Goal: Transaction & Acquisition: Obtain resource

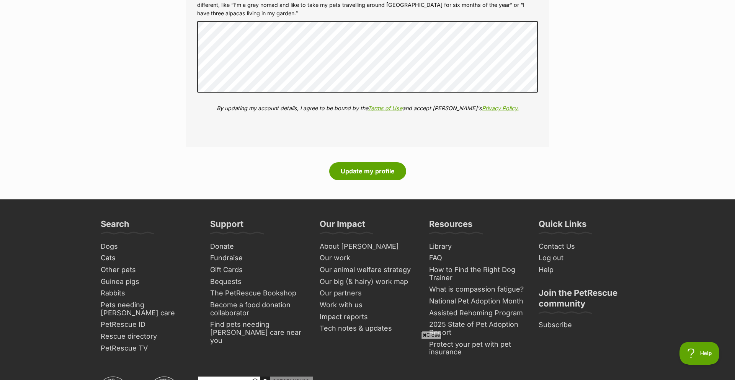
scroll to position [966, 0]
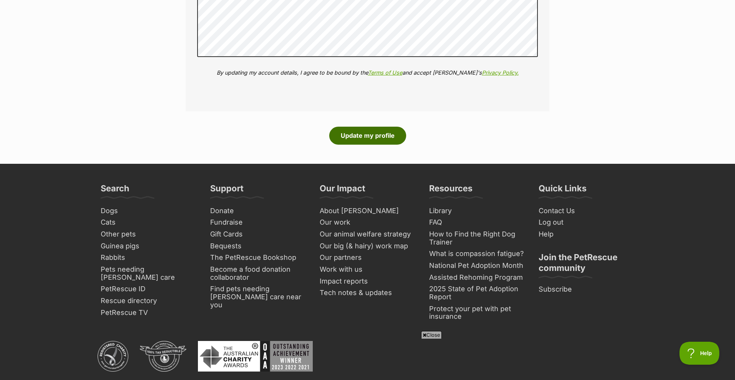
click at [352, 136] on button "Update my profile" at bounding box center [367, 136] width 77 height 18
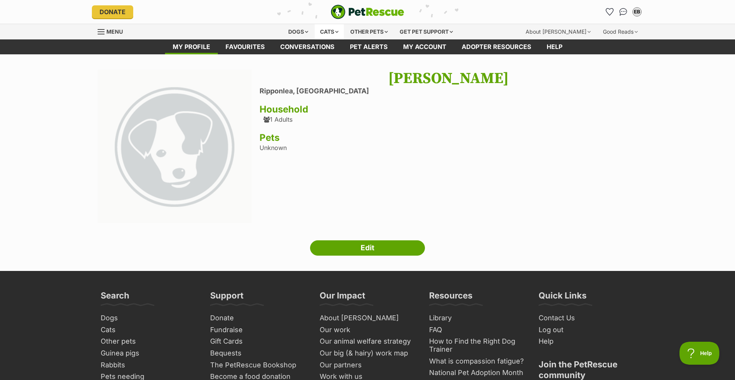
click at [326, 28] on div "Cats" at bounding box center [328, 31] width 29 height 15
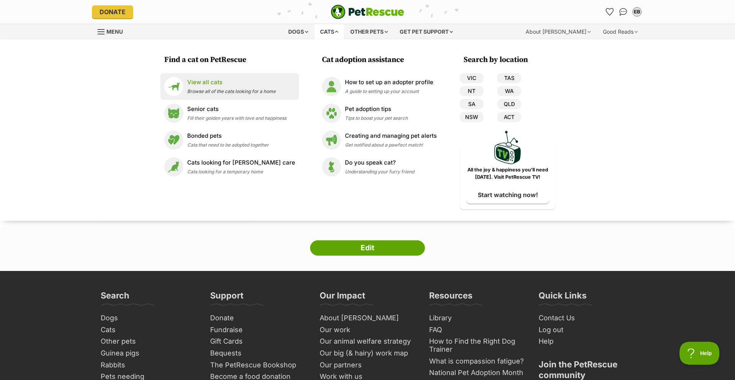
click at [225, 88] on span "Browse all of the cats looking for a home" at bounding box center [231, 91] width 88 height 6
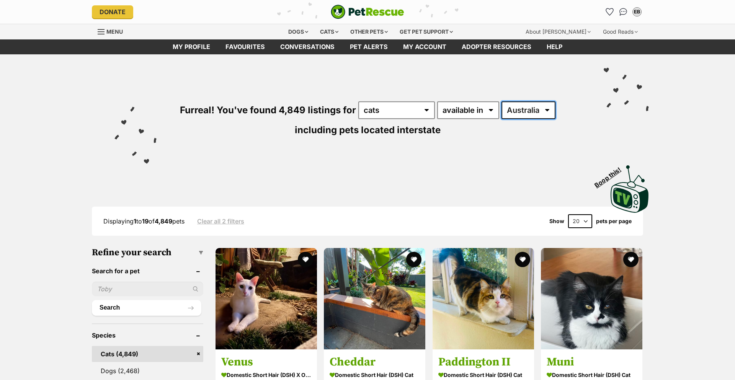
click at [534, 110] on select "Australia ACT NSW NT QLD SA TAS VIC WA" at bounding box center [528, 110] width 54 height 18
select select "VIC"
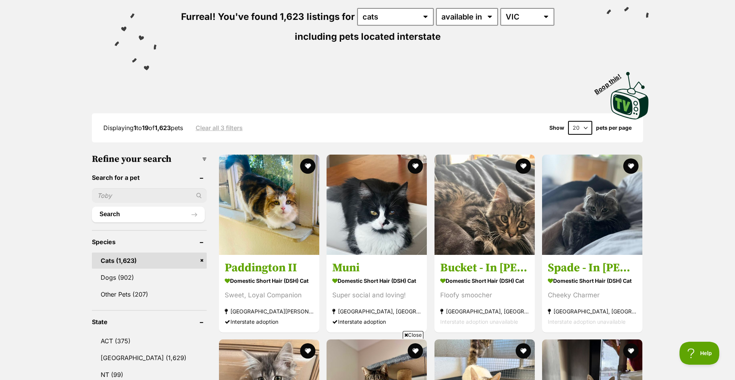
scroll to position [119, 0]
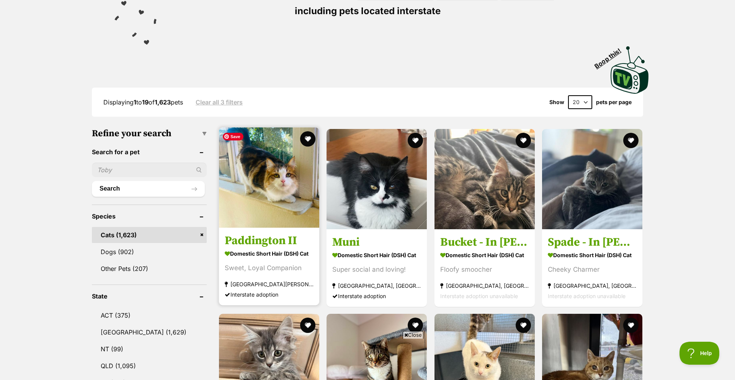
click at [266, 211] on img at bounding box center [269, 177] width 100 height 100
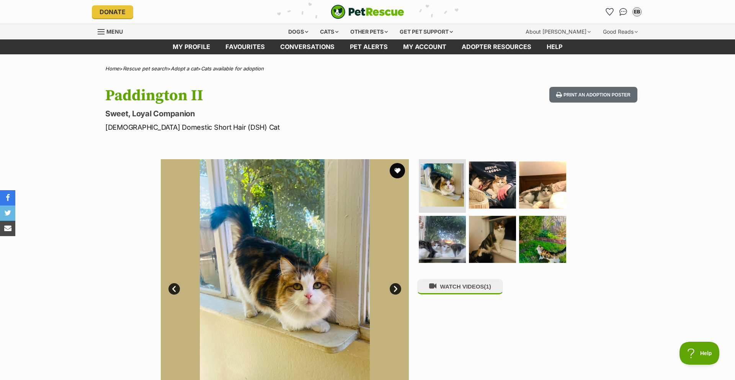
click at [393, 289] on link "Next" at bounding box center [394, 288] width 11 height 11
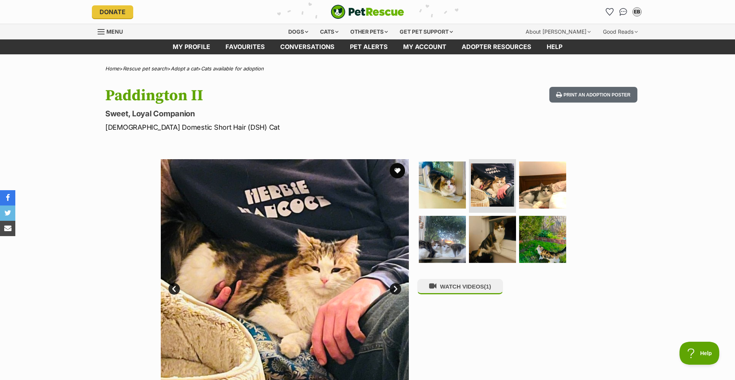
click at [393, 289] on link "Next" at bounding box center [394, 288] width 11 height 11
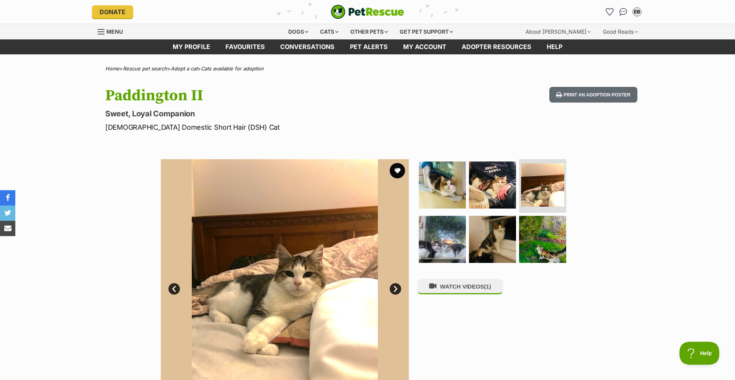
click at [393, 289] on link "Next" at bounding box center [394, 288] width 11 height 11
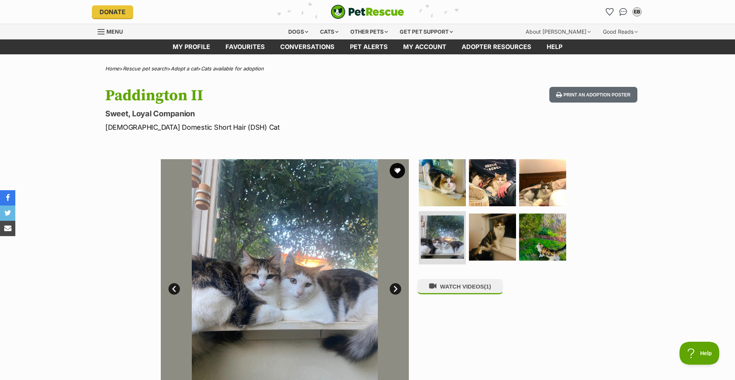
click at [393, 289] on link "Next" at bounding box center [394, 288] width 11 height 11
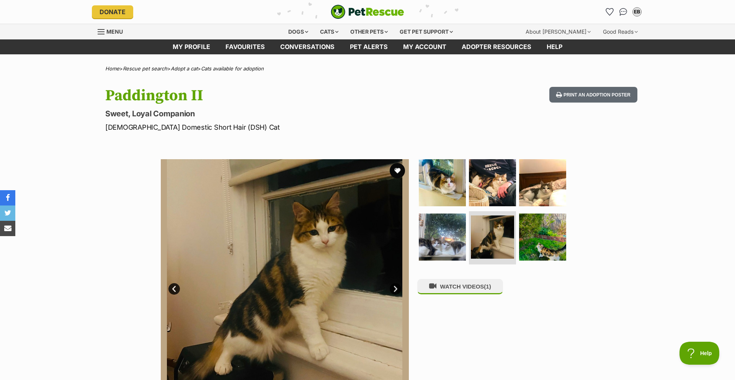
click at [394, 289] on link "Next" at bounding box center [394, 288] width 11 height 11
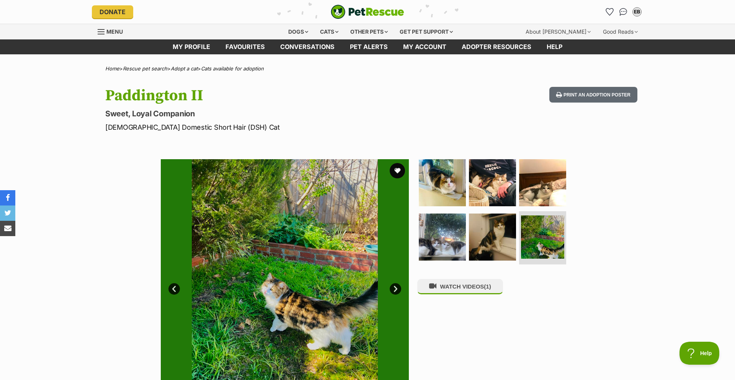
click at [394, 289] on link "Next" at bounding box center [394, 288] width 11 height 11
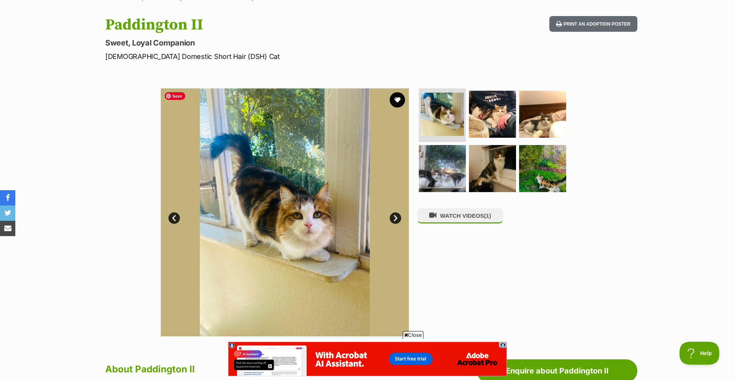
click at [397, 215] on link "Next" at bounding box center [394, 217] width 11 height 11
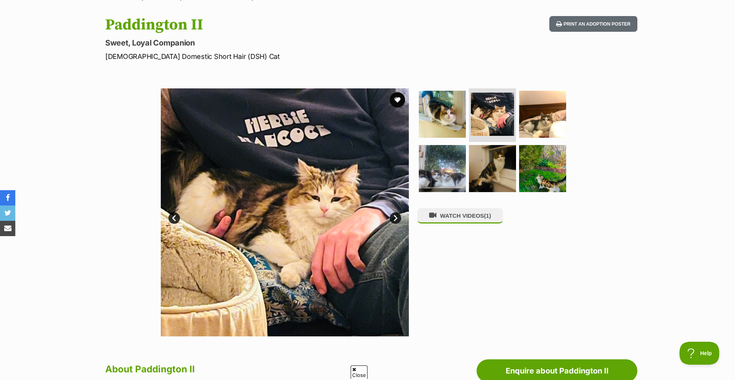
click at [395, 217] on link "Next" at bounding box center [394, 217] width 11 height 11
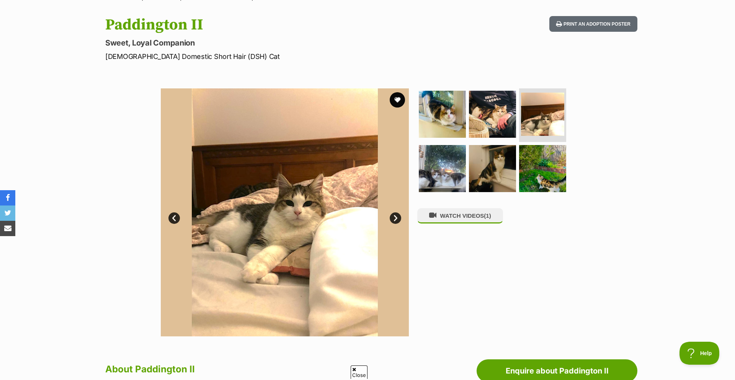
click at [395, 217] on link "Next" at bounding box center [394, 217] width 11 height 11
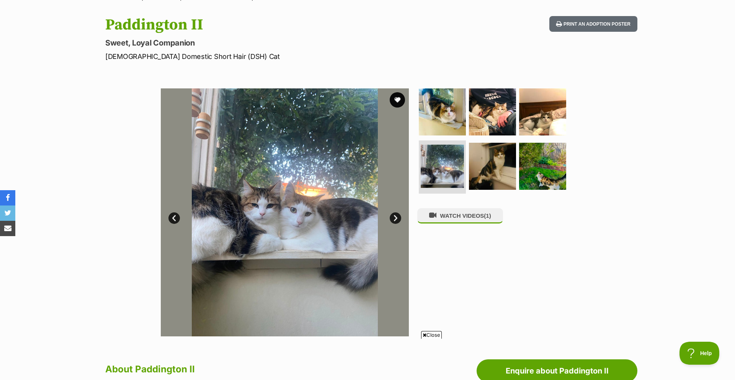
click at [395, 217] on link "Next" at bounding box center [394, 217] width 11 height 11
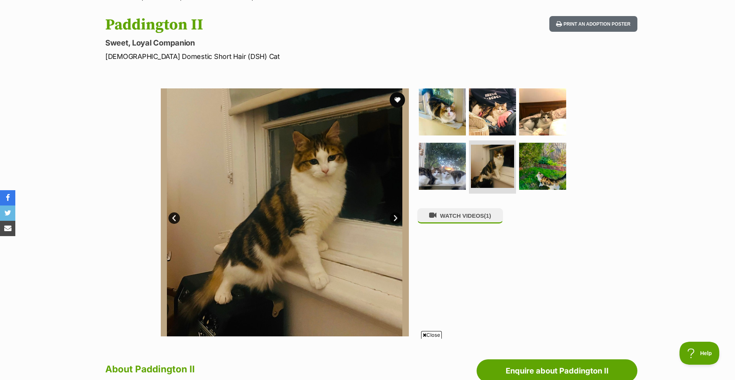
click at [395, 217] on link "Next" at bounding box center [394, 217] width 11 height 11
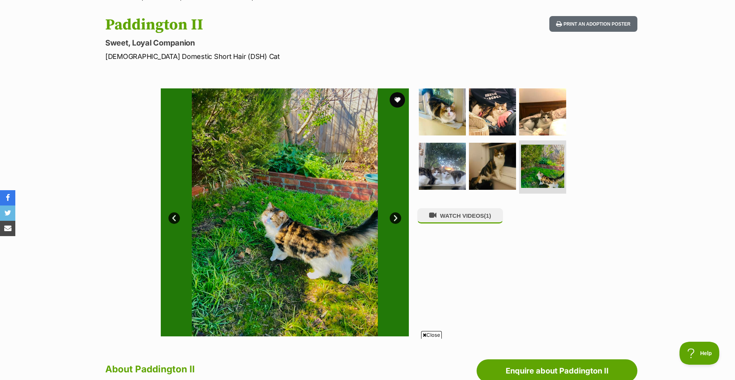
click at [395, 217] on link "Next" at bounding box center [394, 217] width 11 height 11
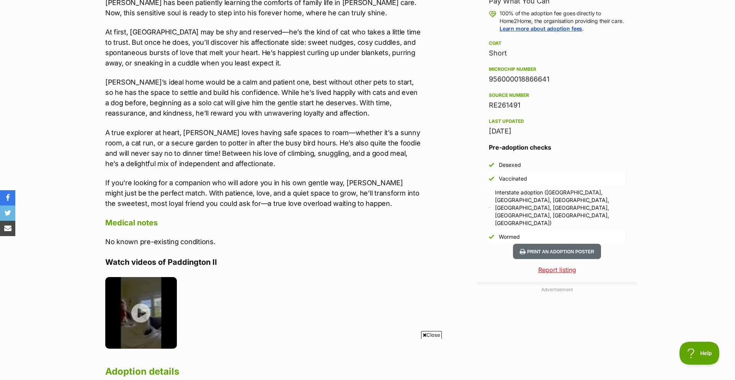
scroll to position [731, 0]
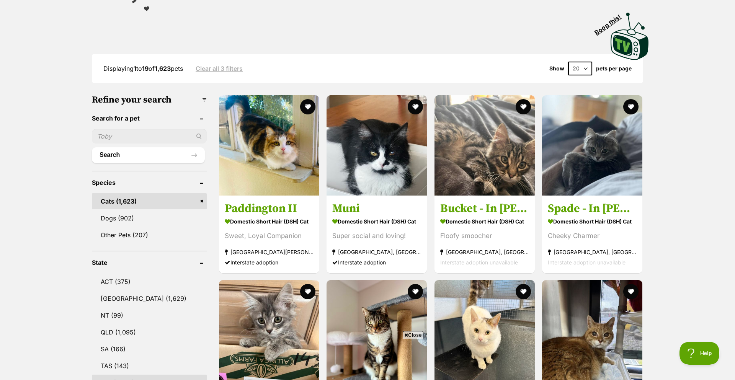
scroll to position [153, 0]
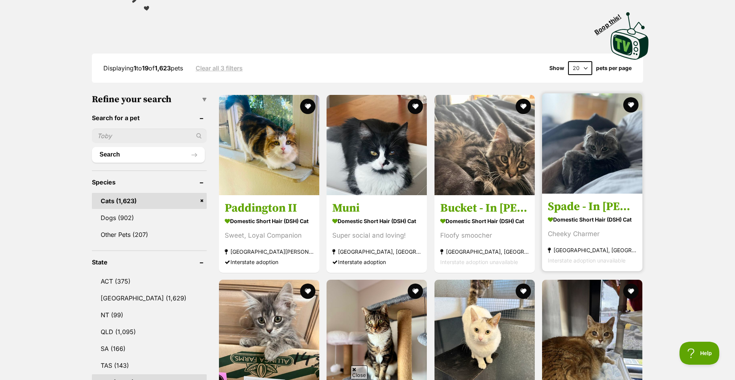
click at [583, 207] on h3 "Spade - In foster care in Greensborough" at bounding box center [591, 206] width 89 height 15
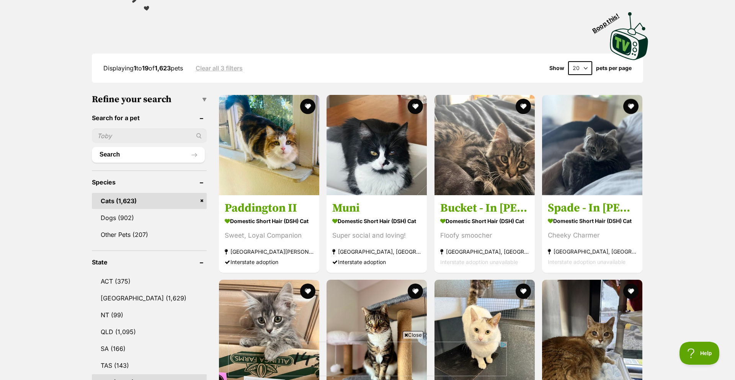
scroll to position [0, 0]
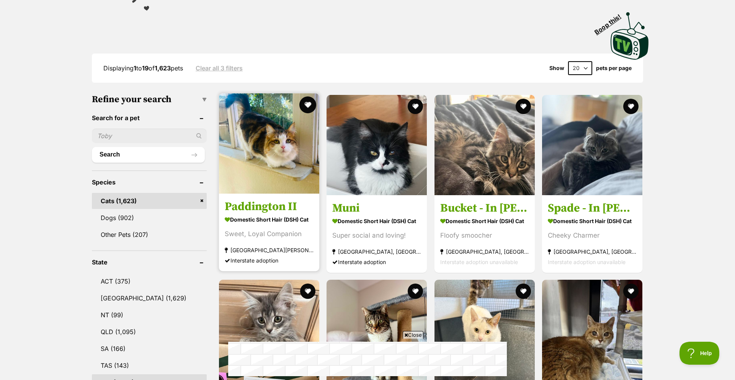
click at [309, 107] on button "favourite" at bounding box center [307, 104] width 17 height 17
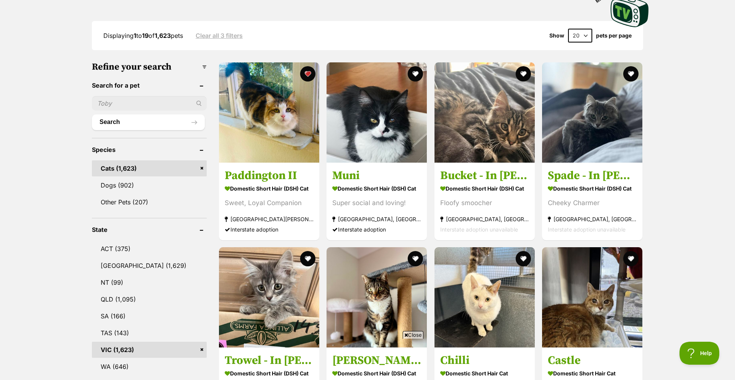
scroll to position [185, 0]
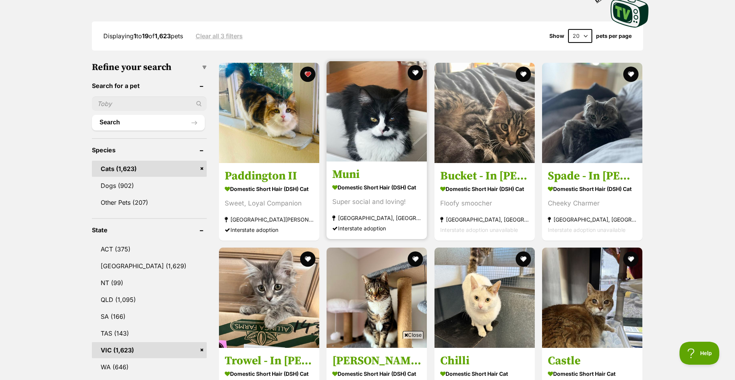
click at [391, 174] on h3 "Muni" at bounding box center [376, 174] width 89 height 15
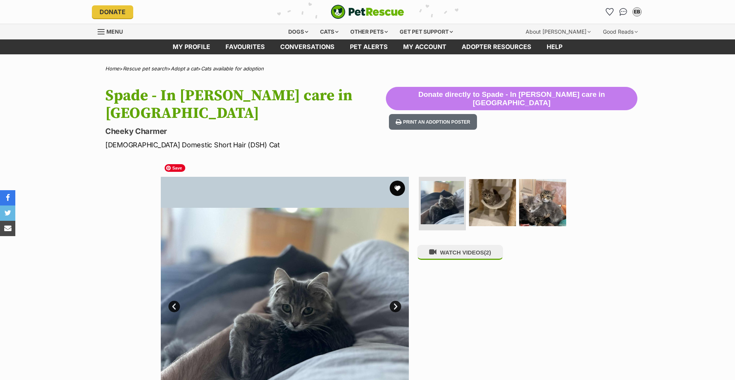
click at [399, 301] on link "Next" at bounding box center [394, 306] width 11 height 11
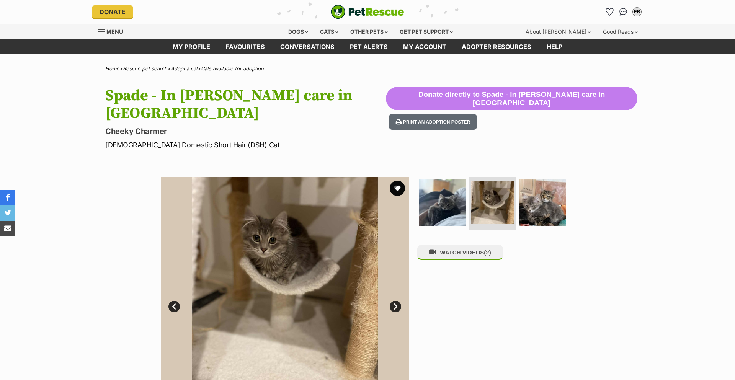
click at [398, 301] on link "Next" at bounding box center [394, 306] width 11 height 11
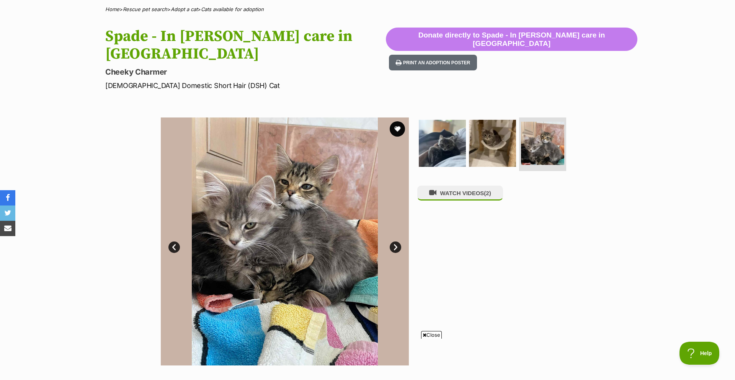
scroll to position [58, 0]
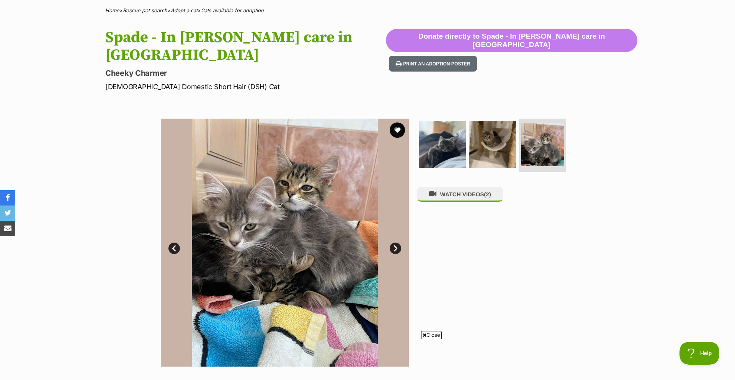
click at [394, 243] on link "Next" at bounding box center [394, 248] width 11 height 11
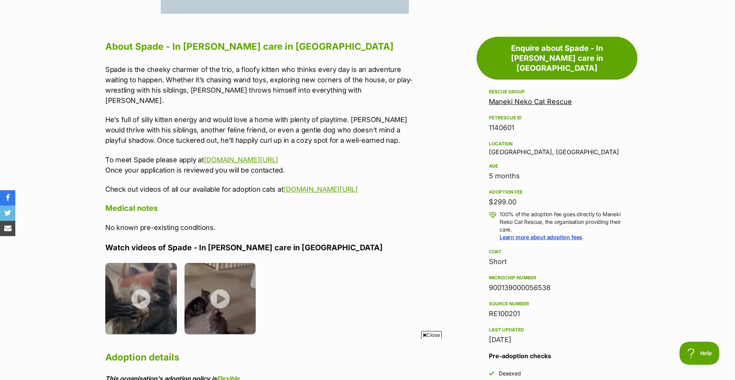
scroll to position [422, 0]
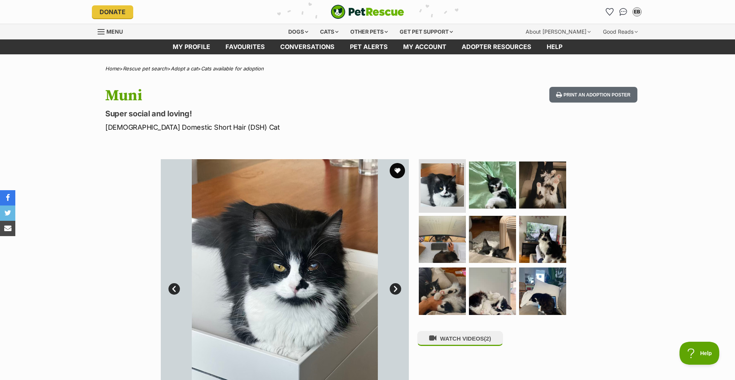
click at [398, 289] on link "Next" at bounding box center [394, 288] width 11 height 11
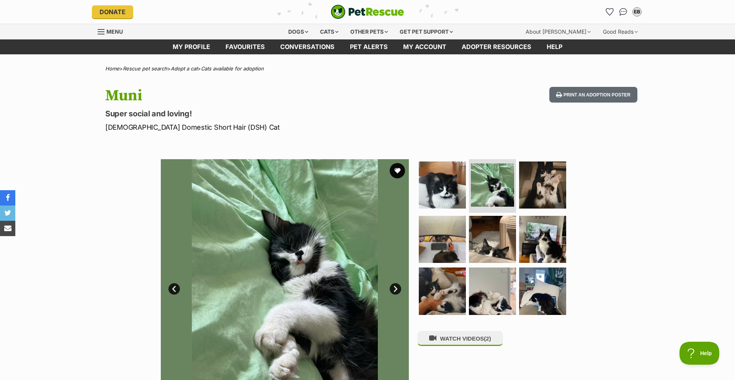
click at [397, 289] on link "Next" at bounding box center [394, 288] width 11 height 11
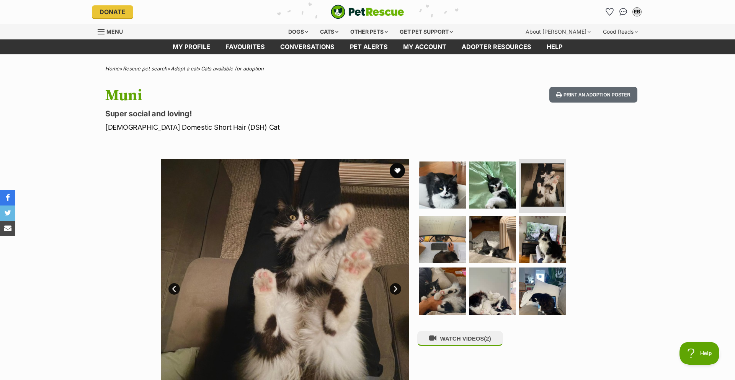
click at [397, 289] on link "Next" at bounding box center [394, 288] width 11 height 11
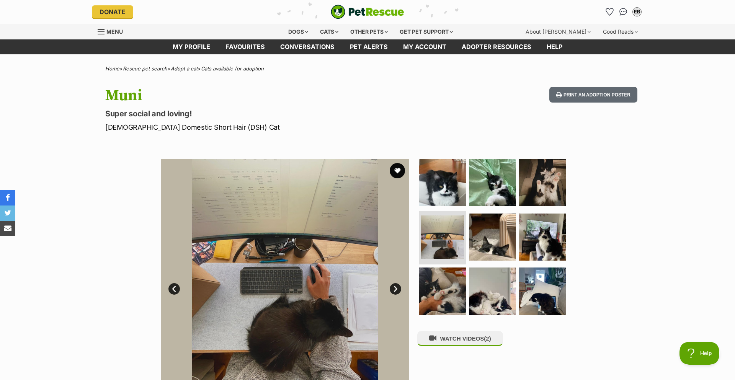
click at [397, 289] on link "Next" at bounding box center [394, 288] width 11 height 11
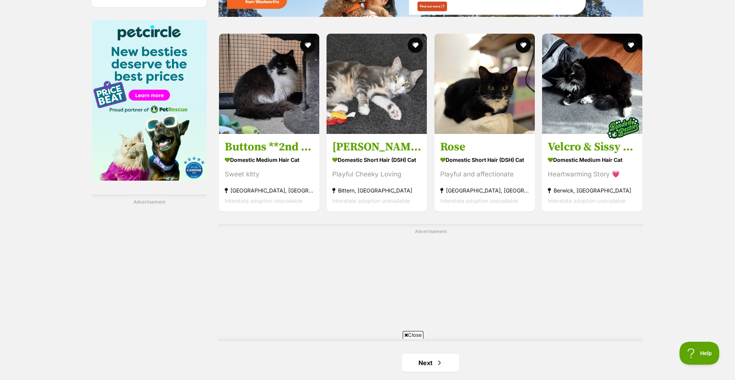
scroll to position [1168, 0]
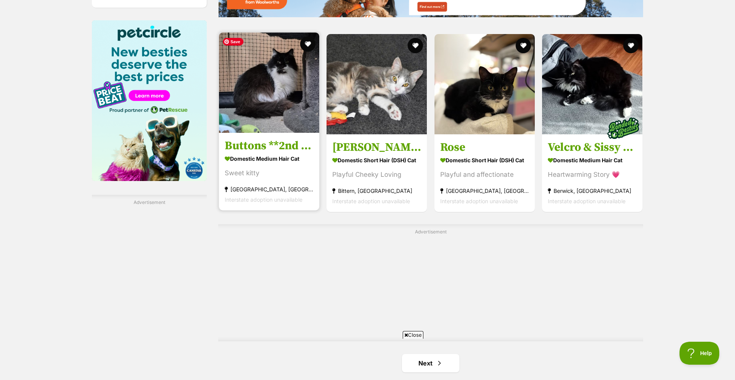
click at [282, 117] on img at bounding box center [269, 83] width 100 height 100
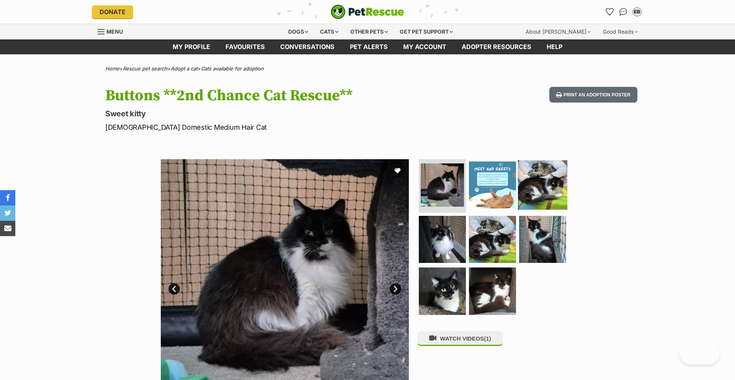
click at [518, 196] on img at bounding box center [542, 184] width 49 height 49
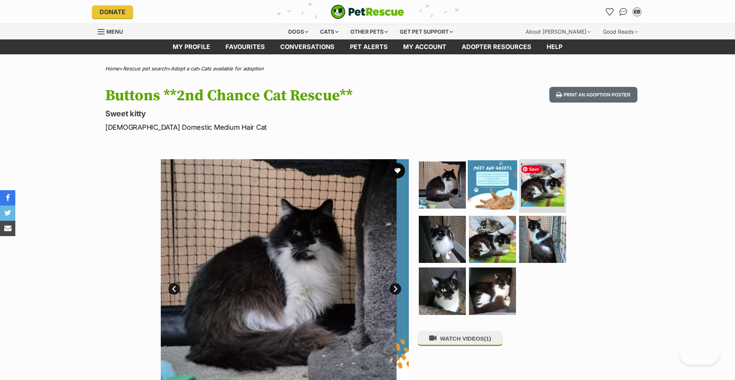
click at [504, 195] on img at bounding box center [492, 184] width 49 height 49
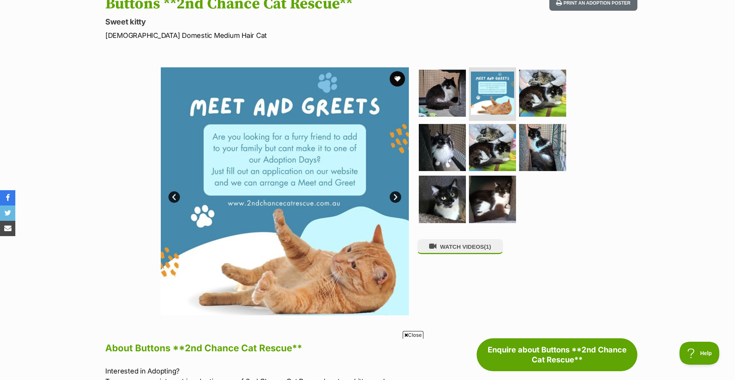
scroll to position [90, 0]
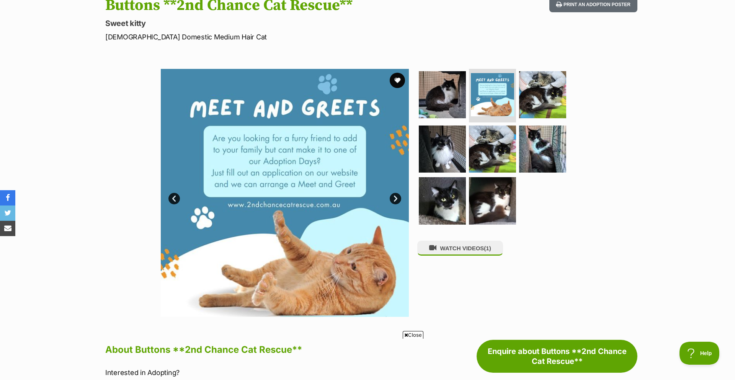
click at [394, 201] on link "Next" at bounding box center [394, 198] width 11 height 11
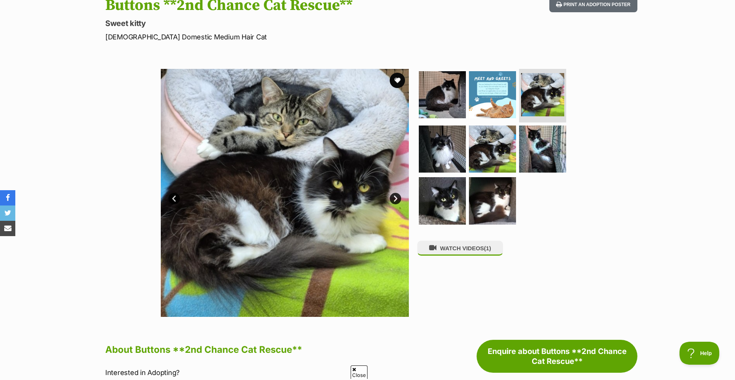
scroll to position [0, 0]
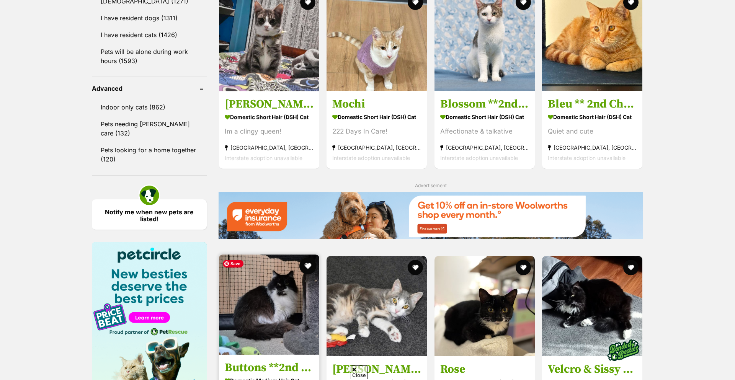
click at [308, 266] on button "favourite" at bounding box center [307, 265] width 17 height 17
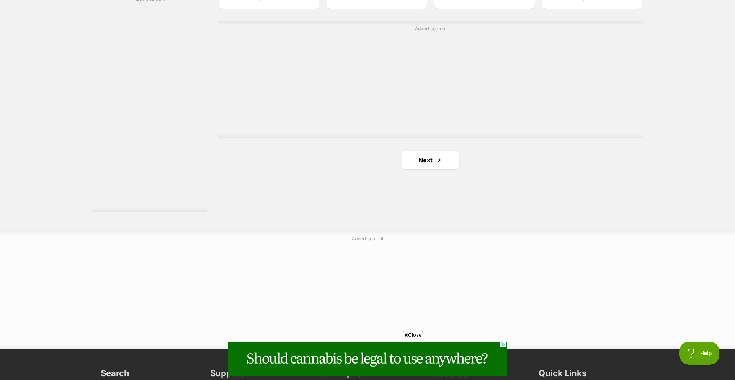
scroll to position [1346, 0]
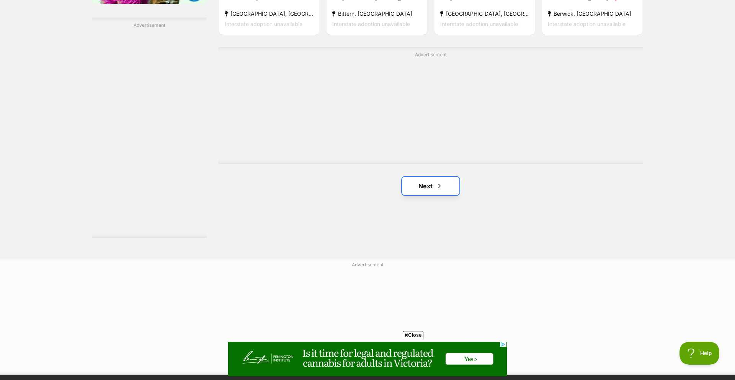
click at [439, 192] on link "Next" at bounding box center [430, 186] width 57 height 18
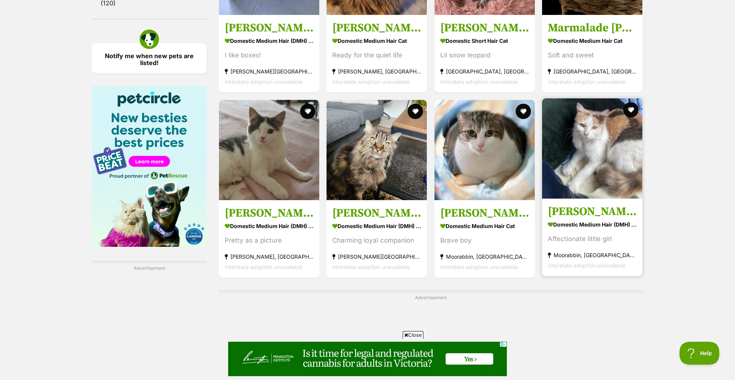
click at [579, 209] on h3 "[PERSON_NAME]" at bounding box center [591, 211] width 89 height 15
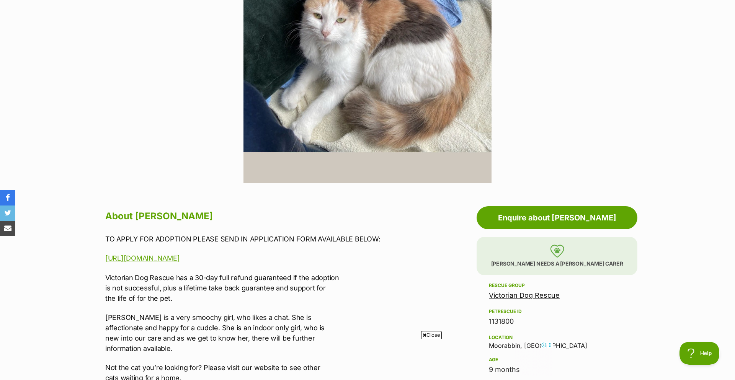
scroll to position [177, 0]
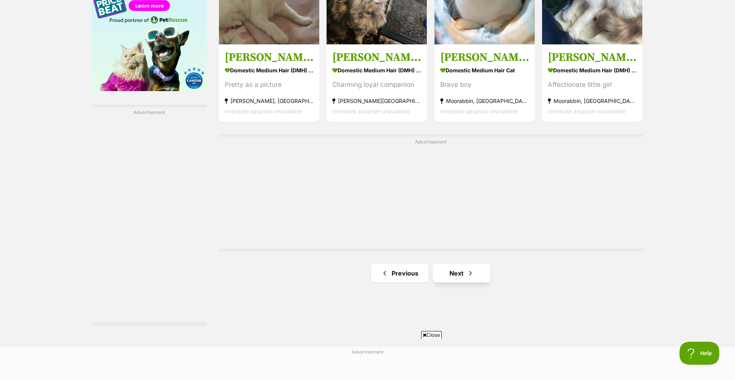
scroll to position [1263, 0]
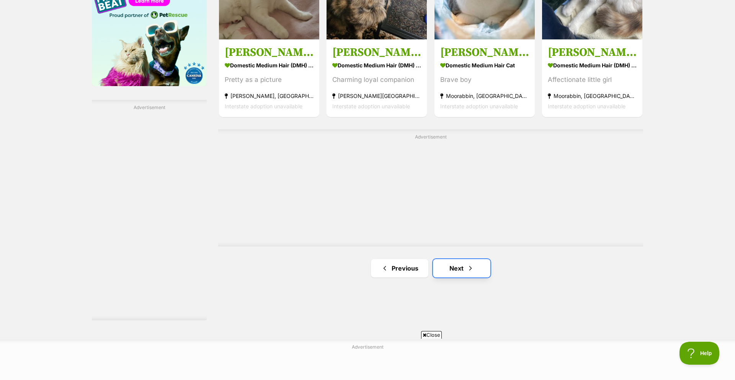
click at [470, 273] on span "Next page" at bounding box center [470, 268] width 8 height 9
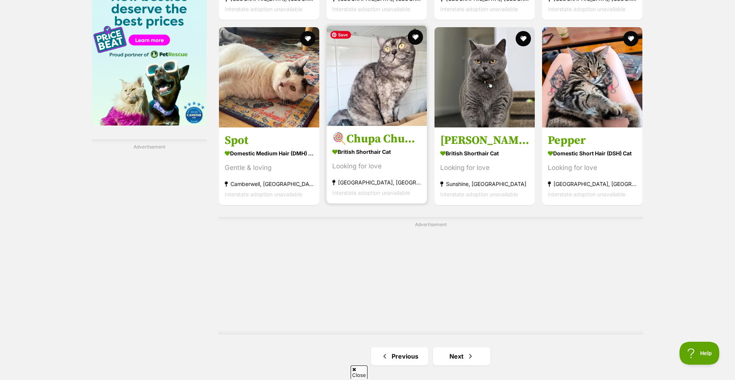
click at [381, 77] on img at bounding box center [376, 76] width 100 height 100
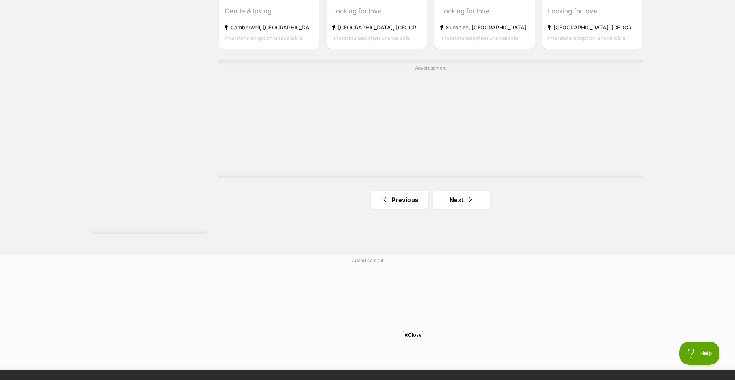
scroll to position [1470, 0]
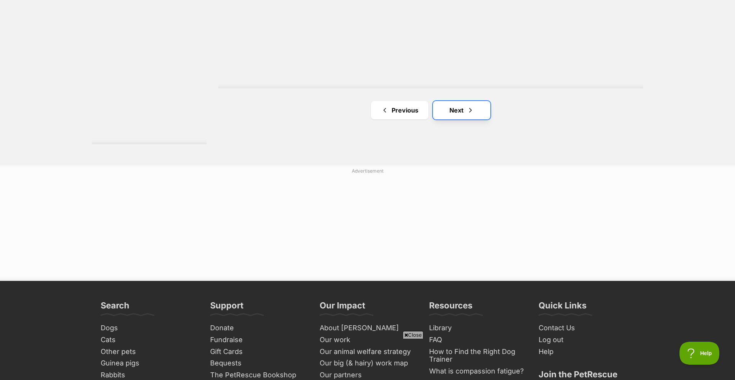
click at [486, 110] on link "Next" at bounding box center [461, 110] width 57 height 18
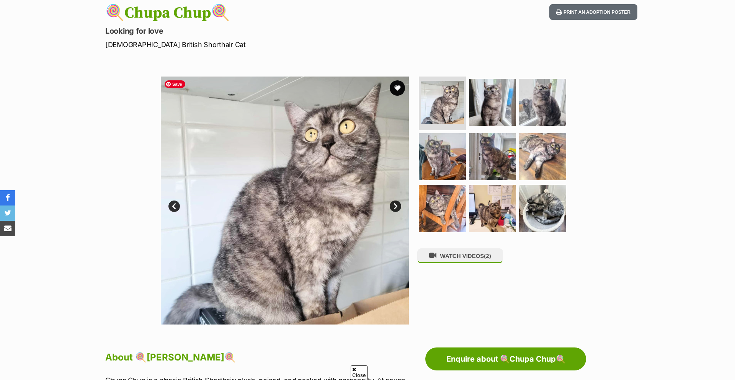
scroll to position [83, 0]
click at [396, 204] on link "Next" at bounding box center [394, 205] width 11 height 11
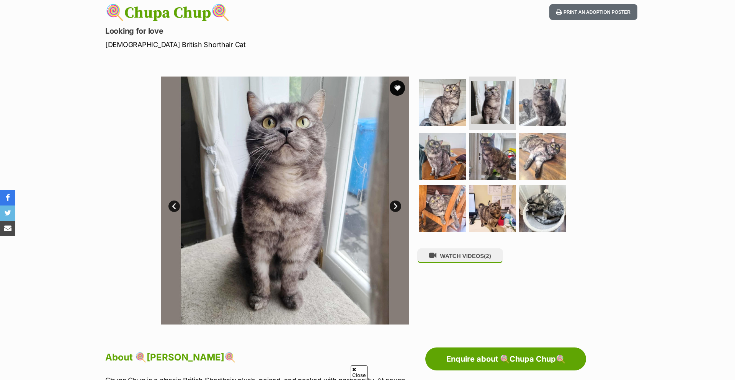
click at [396, 204] on link "Next" at bounding box center [394, 205] width 11 height 11
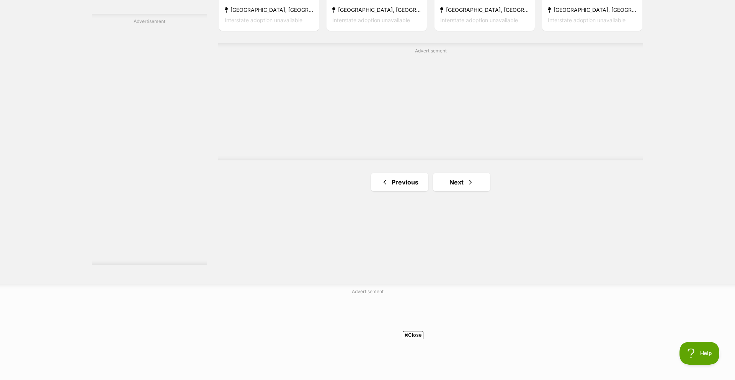
scroll to position [1367, 0]
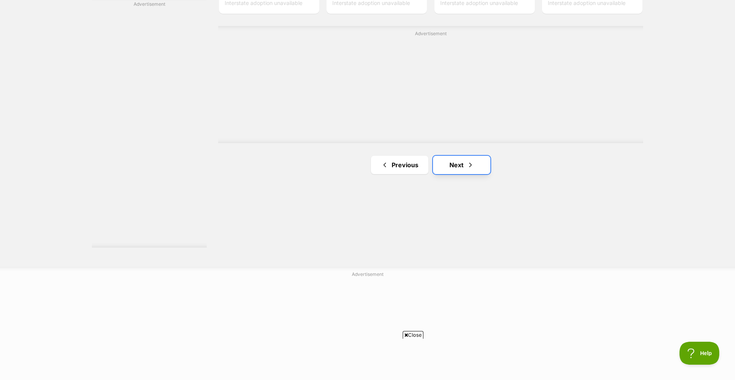
click at [460, 159] on link "Next" at bounding box center [461, 165] width 57 height 18
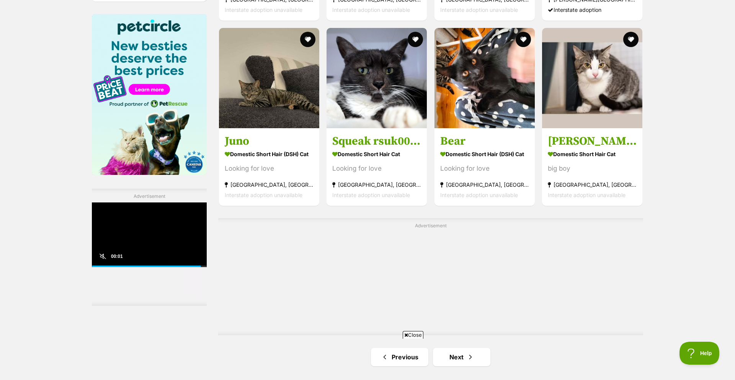
scroll to position [1414, 0]
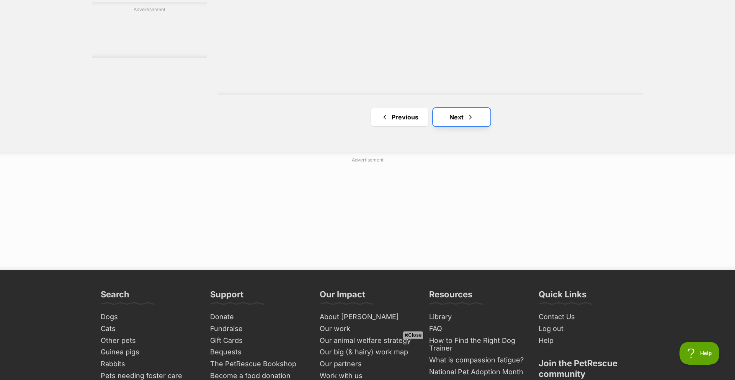
click at [450, 117] on link "Next" at bounding box center [461, 117] width 57 height 18
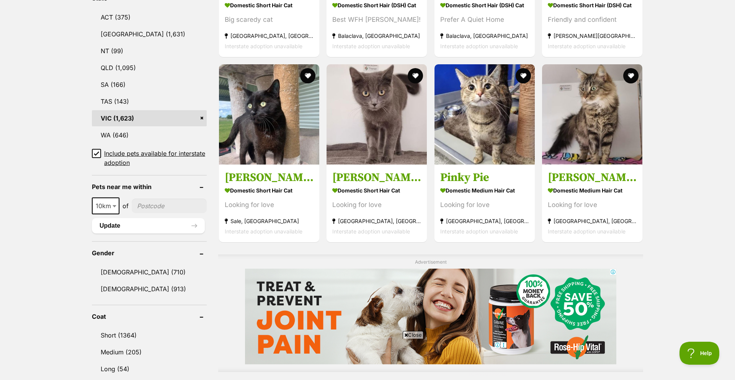
scroll to position [416, 0]
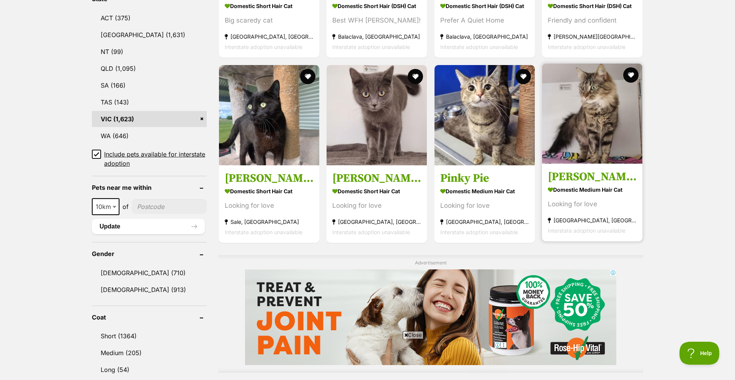
click at [597, 174] on h3 "[PERSON_NAME]" at bounding box center [591, 176] width 89 height 15
click at [627, 82] on div at bounding box center [592, 115] width 100 height 102
click at [632, 76] on button "favourite" at bounding box center [630, 75] width 17 height 17
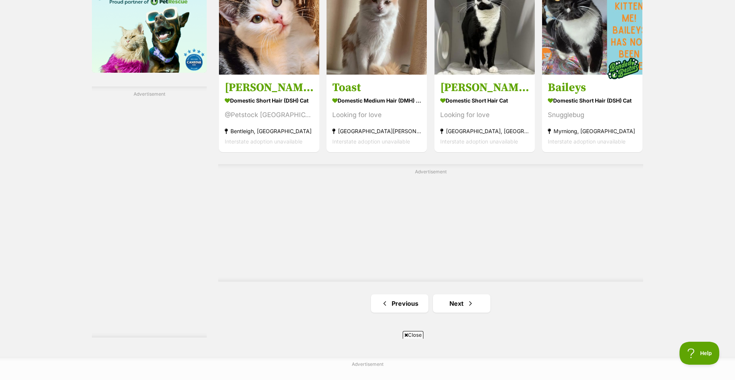
scroll to position [1194, 0]
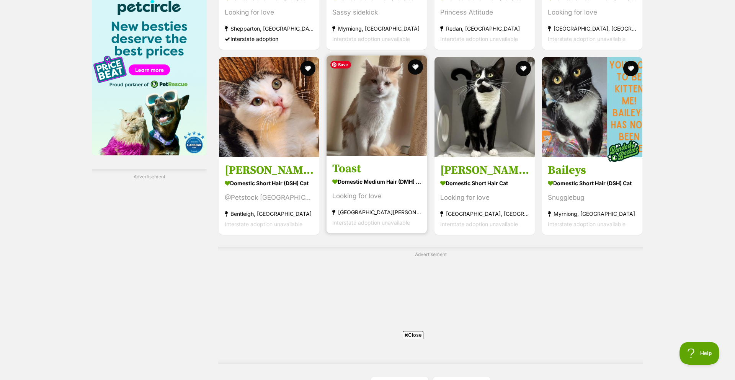
click at [380, 124] on img at bounding box center [376, 105] width 100 height 100
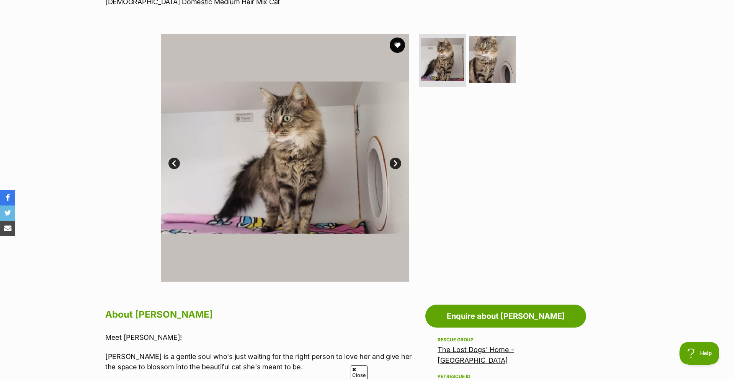
drag, startPoint x: 392, startPoint y: 165, endPoint x: 380, endPoint y: 164, distance: 11.9
click at [392, 165] on link "Next" at bounding box center [394, 163] width 11 height 11
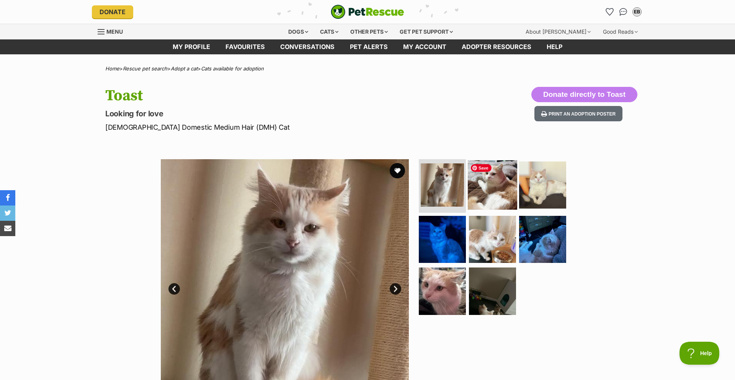
click at [471, 187] on img at bounding box center [492, 184] width 49 height 49
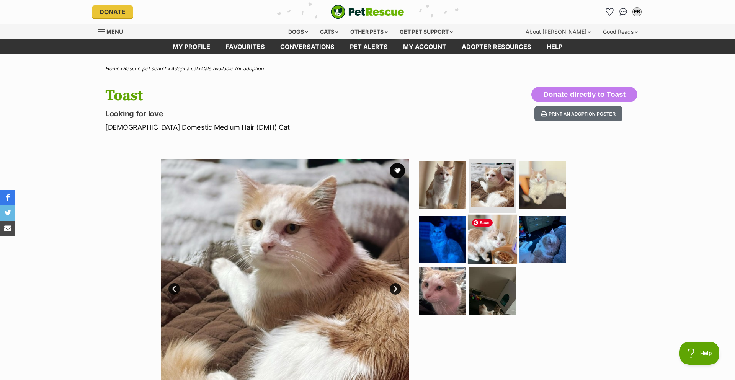
click at [487, 239] on img at bounding box center [492, 238] width 49 height 49
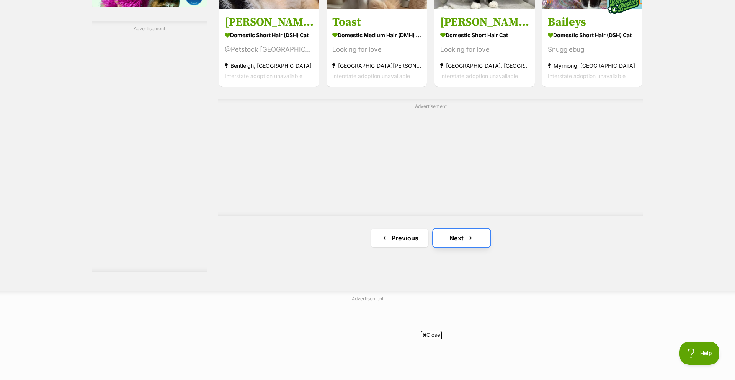
click at [469, 239] on span "Next page" at bounding box center [470, 237] width 8 height 9
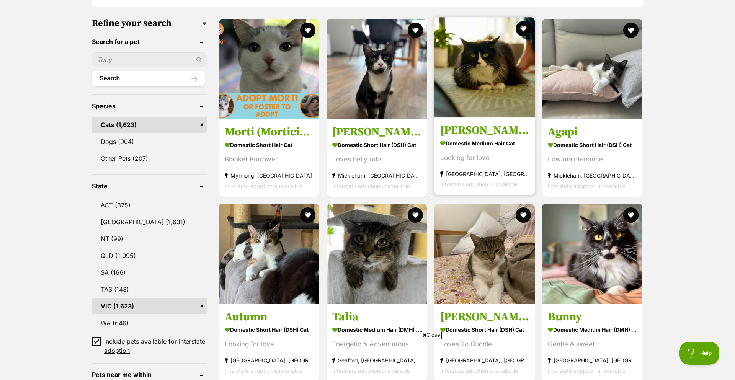
click at [469, 134] on h3 "[PERSON_NAME]" at bounding box center [484, 130] width 89 height 15
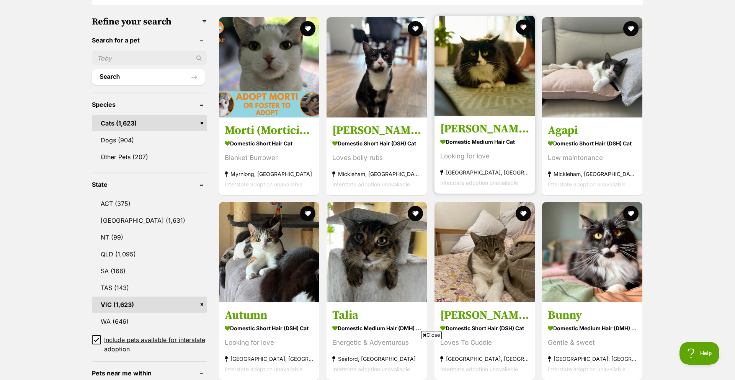
scroll to position [272, 0]
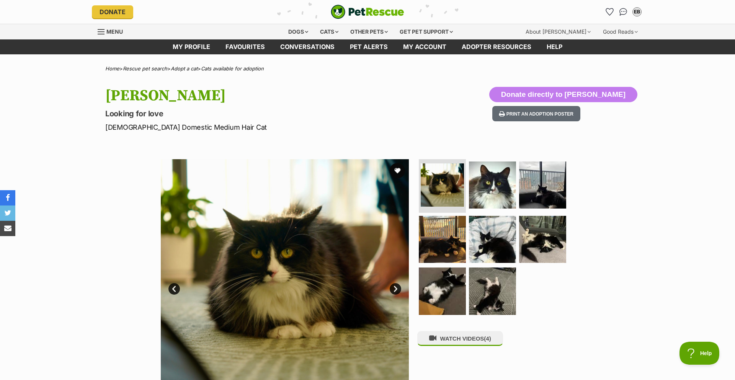
click at [601, 219] on div "Available 1 of 8 images 1 of 8 images 1 of 8 images 1 of 8 images 1 of 8 images…" at bounding box center [367, 277] width 735 height 259
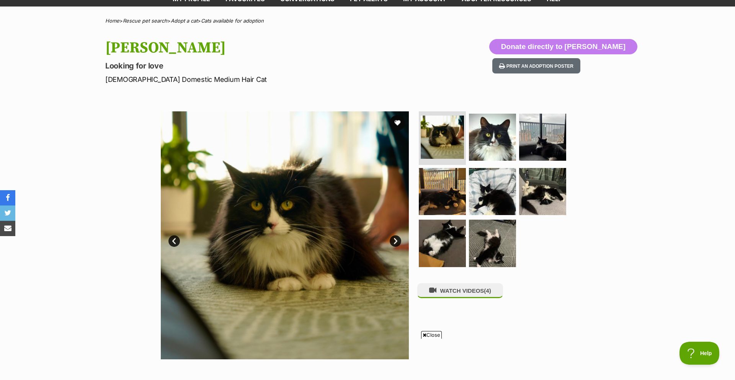
scroll to position [86, 0]
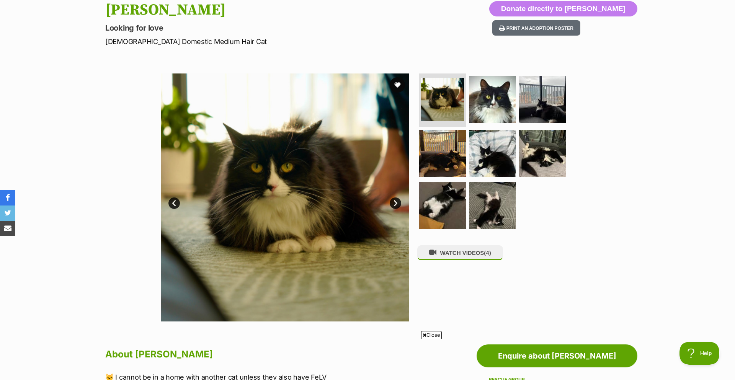
click at [397, 205] on link "Next" at bounding box center [394, 202] width 11 height 11
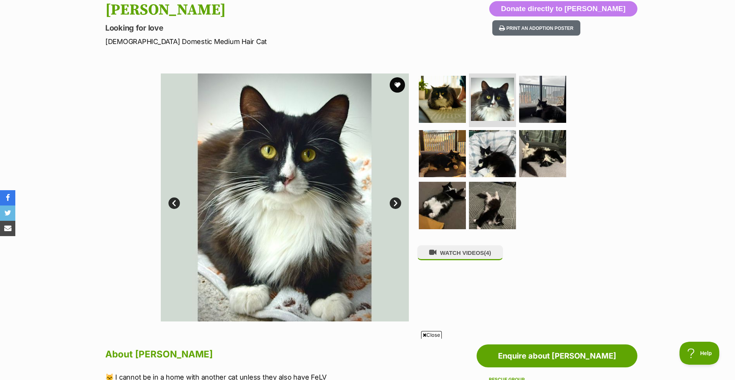
click at [397, 205] on link "Next" at bounding box center [394, 202] width 11 height 11
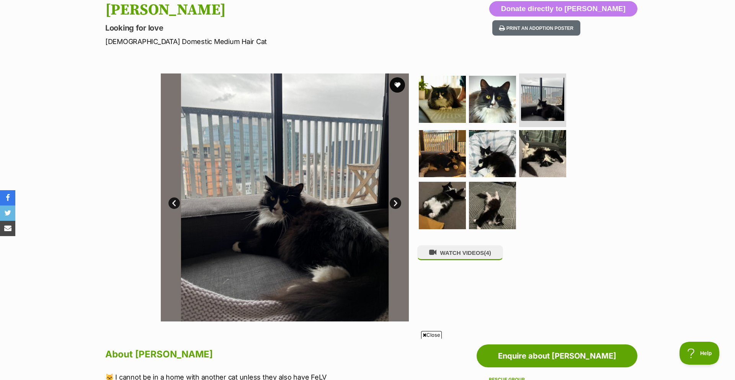
click at [397, 205] on link "Next" at bounding box center [394, 202] width 11 height 11
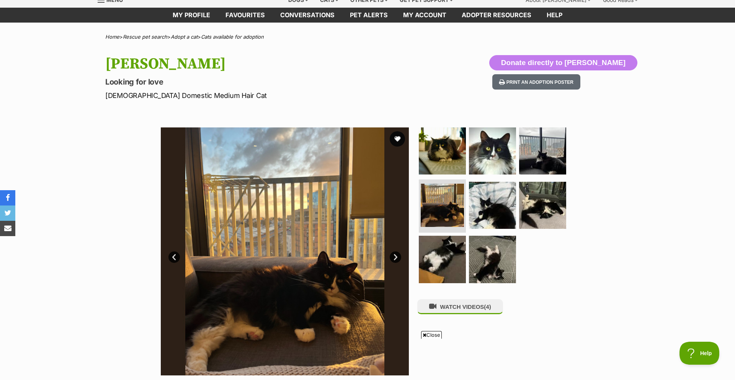
scroll to position [0, 0]
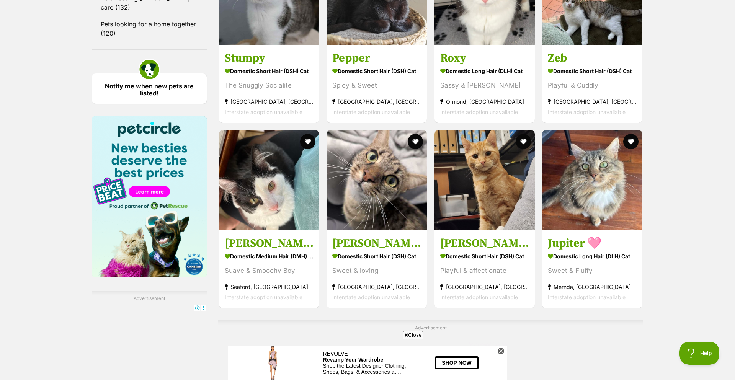
scroll to position [1072, 0]
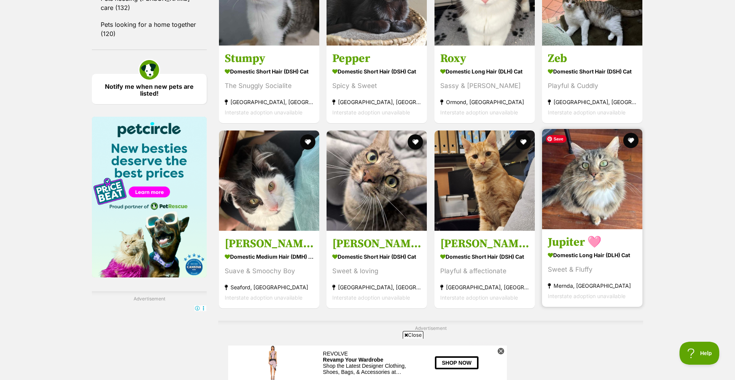
click at [595, 190] on img at bounding box center [592, 179] width 100 height 100
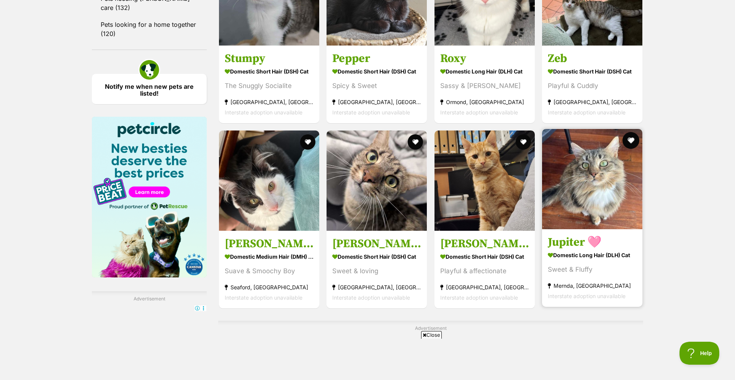
click at [634, 145] on button "favourite" at bounding box center [630, 140] width 17 height 17
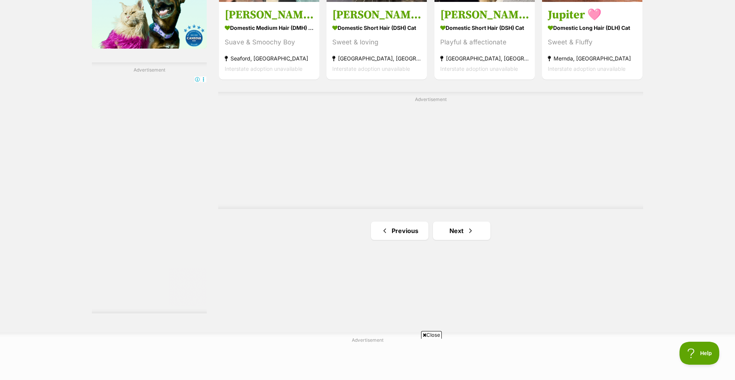
scroll to position [1305, 0]
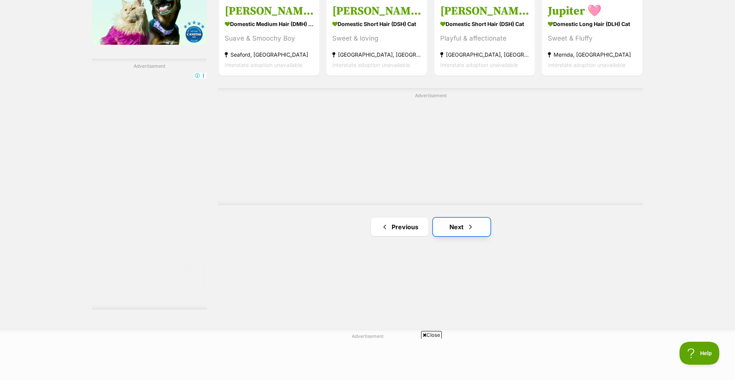
click at [458, 226] on link "Next" at bounding box center [461, 227] width 57 height 18
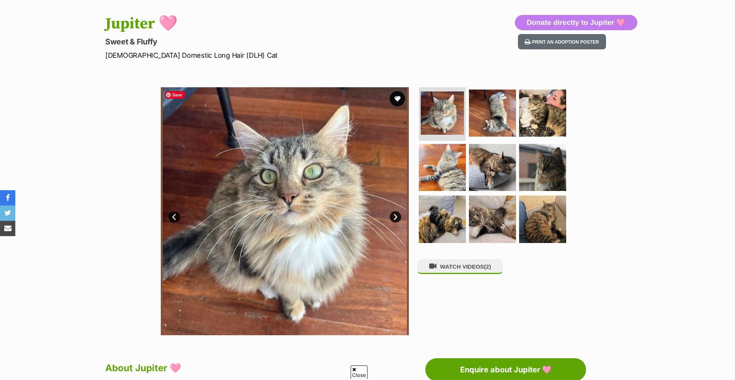
click at [396, 216] on link "Next" at bounding box center [394, 216] width 11 height 11
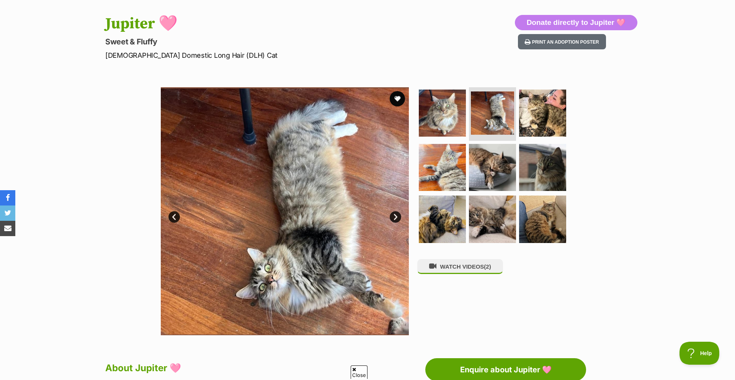
click at [396, 216] on link "Next" at bounding box center [394, 216] width 11 height 11
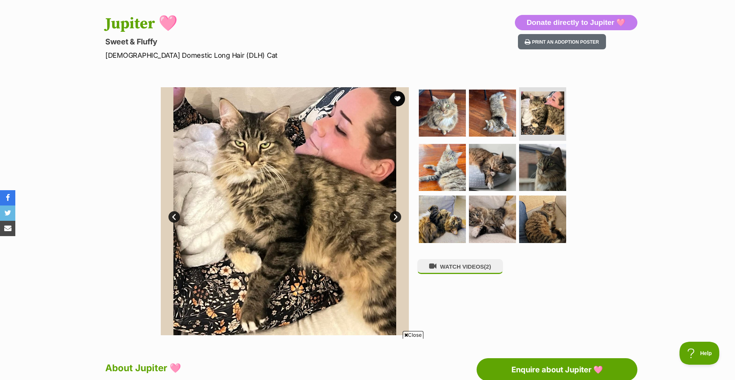
click at [396, 216] on link "Next" at bounding box center [394, 216] width 11 height 11
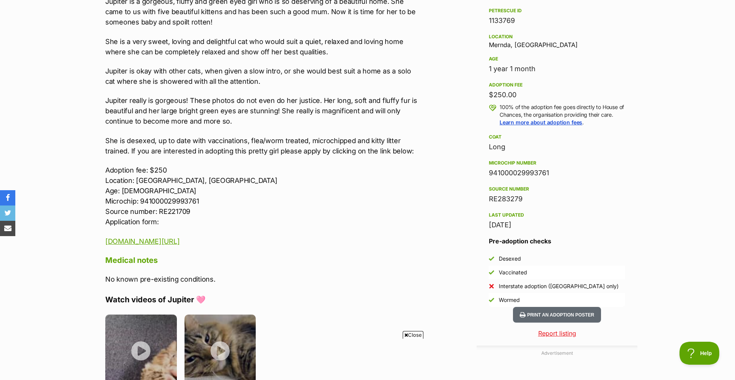
scroll to position [322, 0]
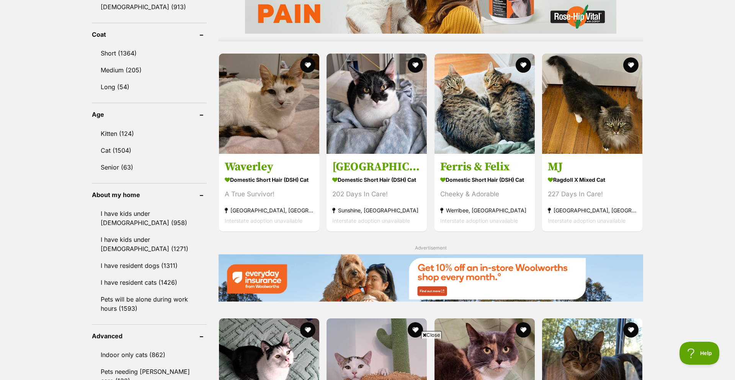
scroll to position [699, 0]
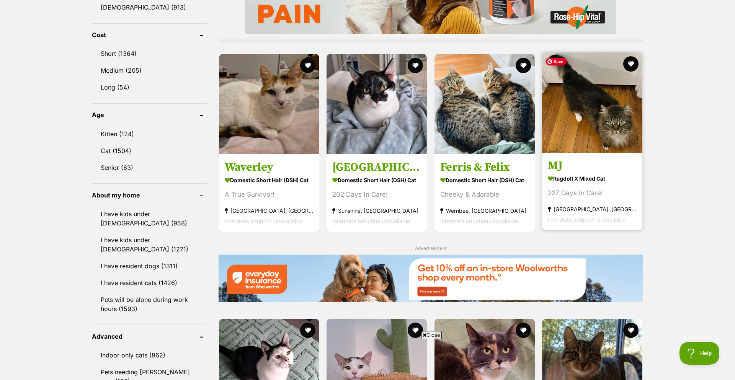
click at [582, 145] on img at bounding box center [592, 102] width 100 height 100
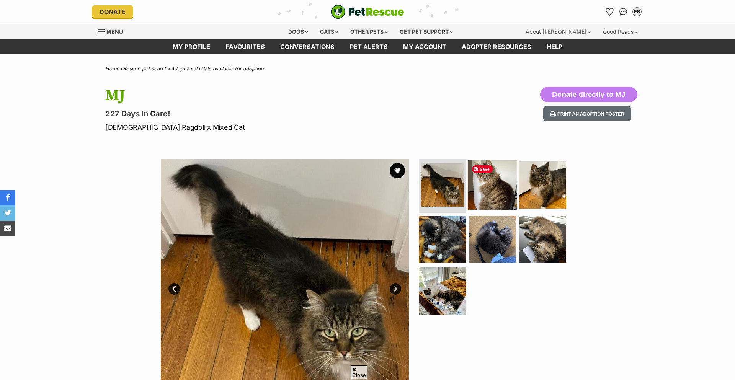
click at [494, 160] on img at bounding box center [492, 184] width 49 height 49
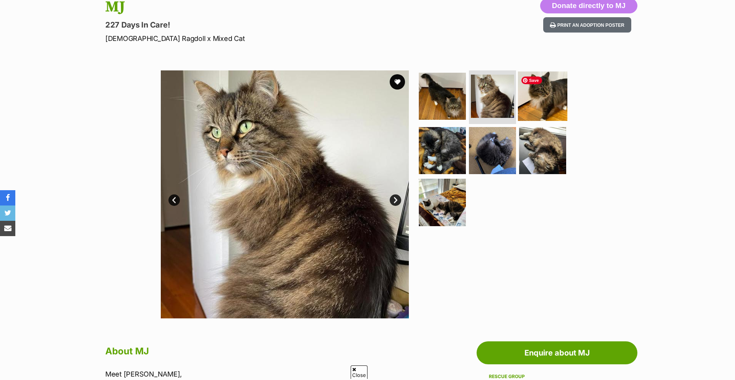
click at [546, 98] on img at bounding box center [542, 96] width 49 height 49
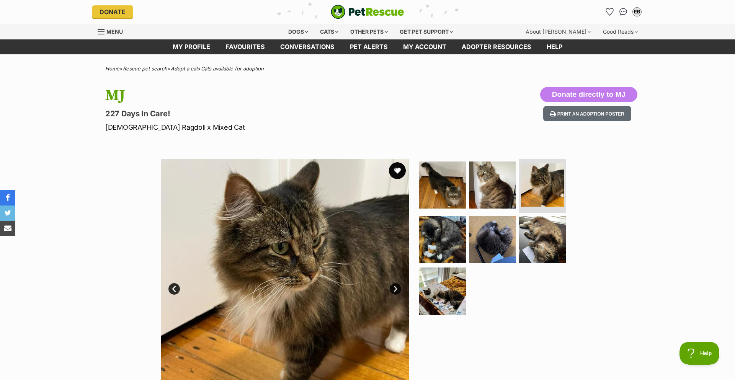
click at [399, 172] on button "favourite" at bounding box center [397, 170] width 17 height 17
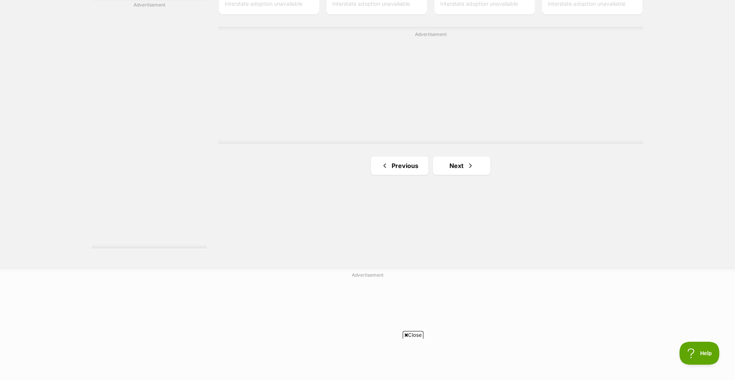
scroll to position [1369, 0]
drag, startPoint x: 471, startPoint y: 161, endPoint x: 484, endPoint y: 160, distance: 12.6
click at [471, 161] on span "Next page" at bounding box center [470, 162] width 8 height 9
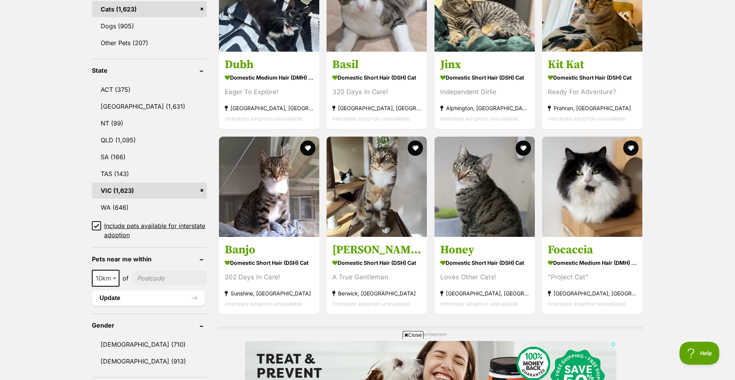
scroll to position [346, 0]
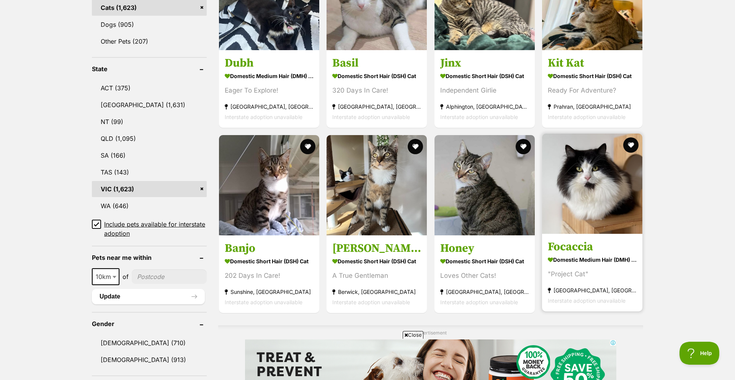
click at [590, 246] on h3 "Focaccia" at bounding box center [591, 246] width 89 height 15
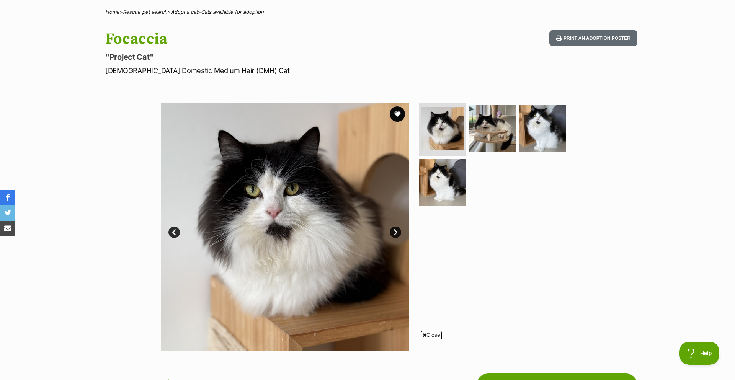
scroll to position [67, 0]
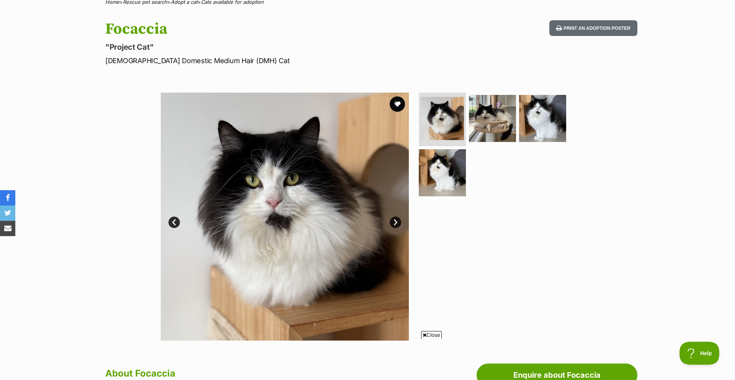
click at [393, 222] on link "Next" at bounding box center [394, 222] width 11 height 11
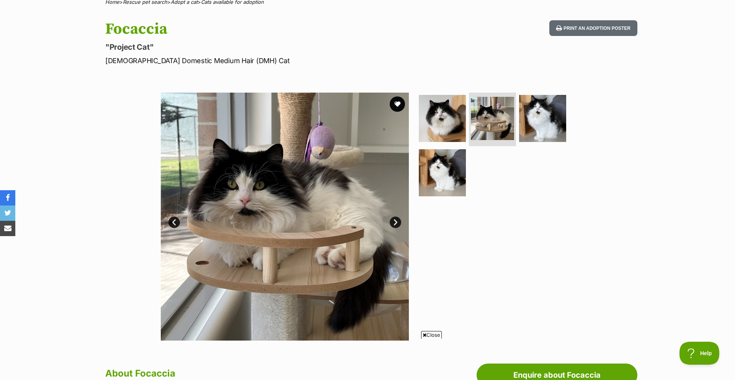
click at [393, 222] on link "Next" at bounding box center [394, 222] width 11 height 11
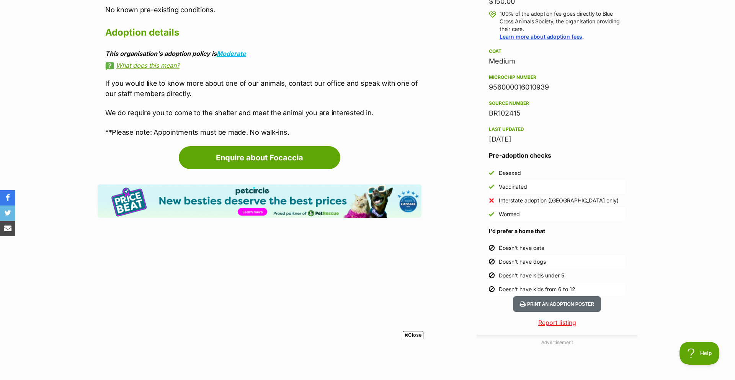
scroll to position [0, 0]
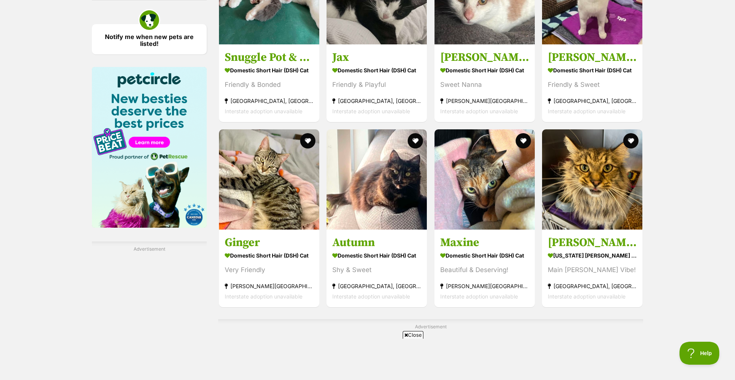
scroll to position [1125, 0]
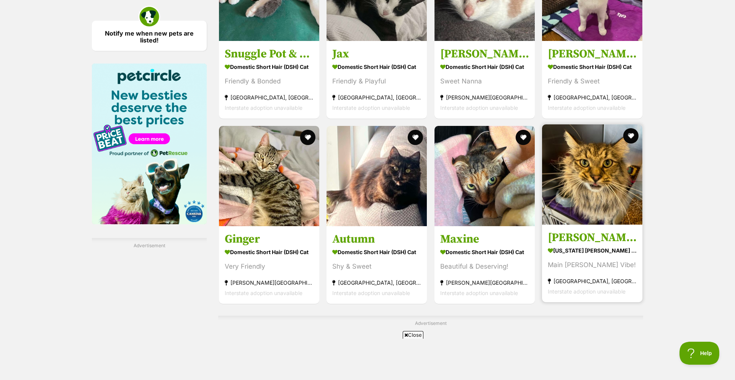
click at [588, 241] on h3 "Rodney" at bounding box center [591, 237] width 89 height 15
click at [629, 138] on button "favourite" at bounding box center [630, 135] width 17 height 17
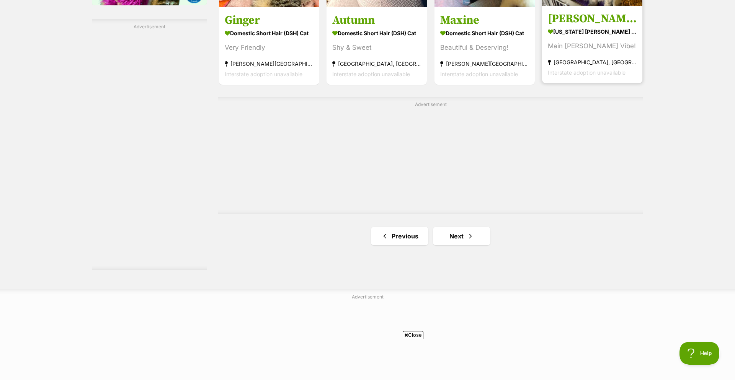
scroll to position [1346, 0]
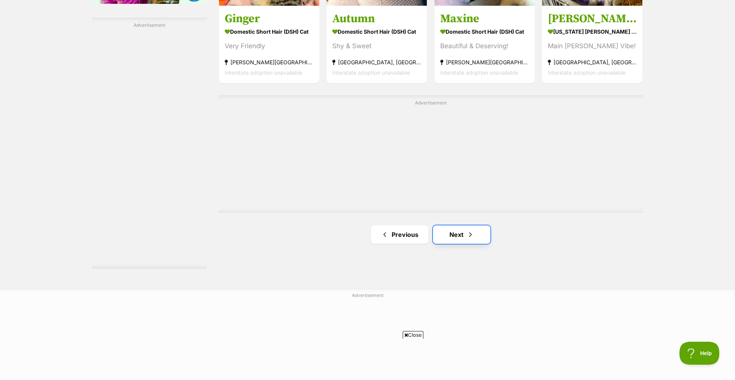
click at [456, 240] on link "Next" at bounding box center [461, 234] width 57 height 18
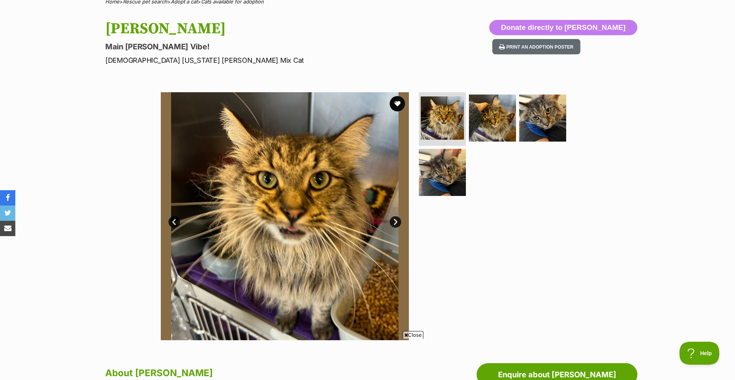
click at [393, 223] on link "Next" at bounding box center [394, 221] width 11 height 11
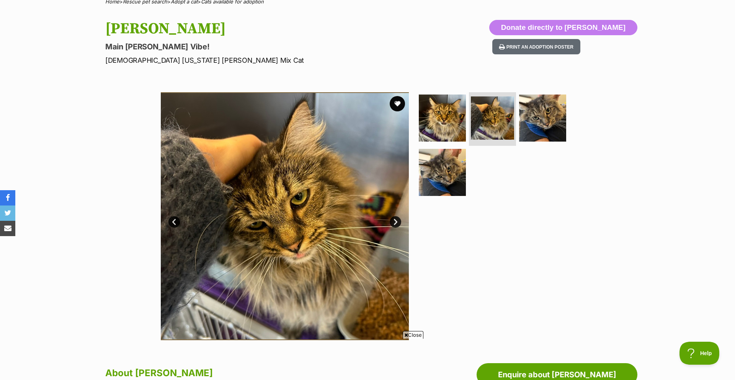
click at [393, 223] on link "Next" at bounding box center [394, 221] width 11 height 11
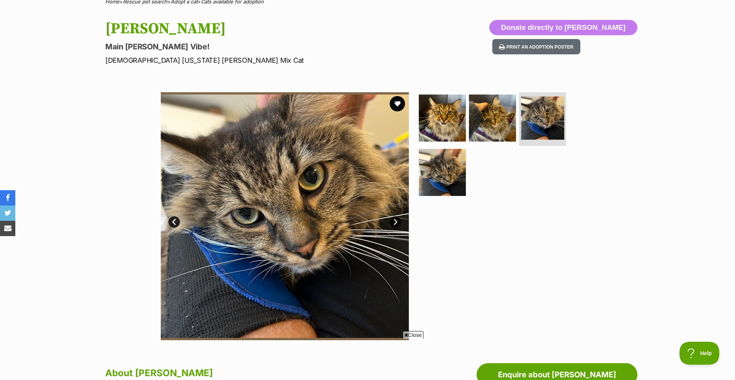
click at [393, 223] on link "Next" at bounding box center [394, 221] width 11 height 11
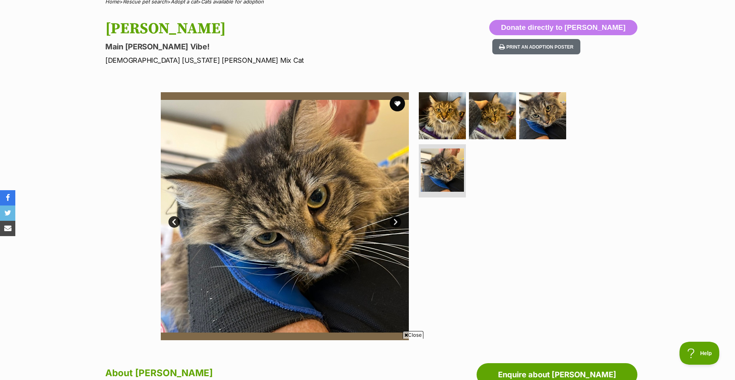
click at [393, 223] on link "Next" at bounding box center [394, 221] width 11 height 11
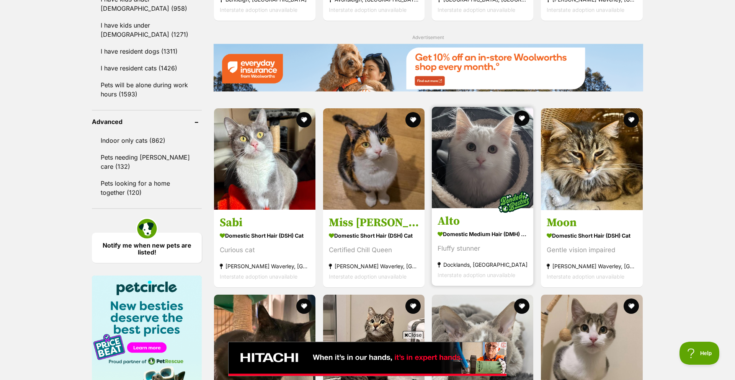
click at [486, 228] on h3 "Alto" at bounding box center [482, 221] width 90 height 15
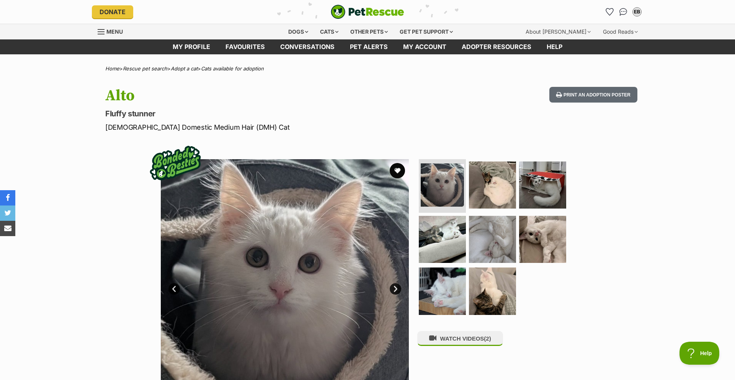
click at [394, 289] on link "Next" at bounding box center [394, 288] width 11 height 11
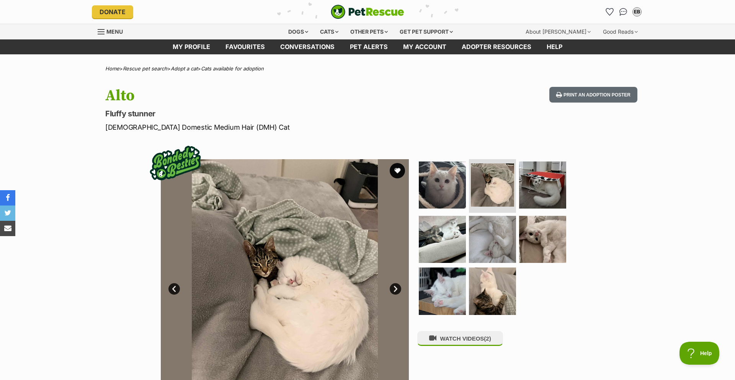
click at [394, 289] on link "Next" at bounding box center [394, 288] width 11 height 11
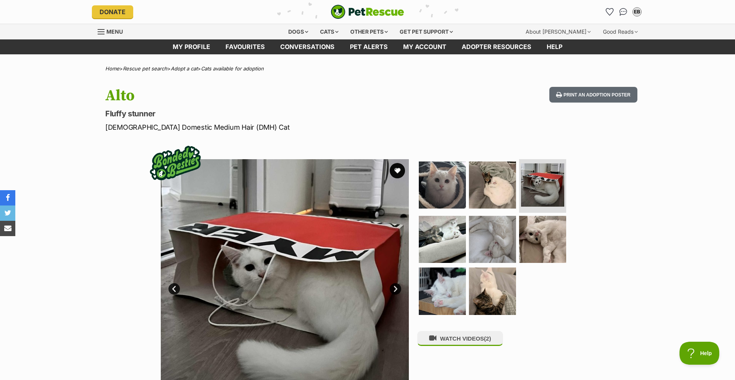
click at [394, 289] on link "Next" at bounding box center [394, 288] width 11 height 11
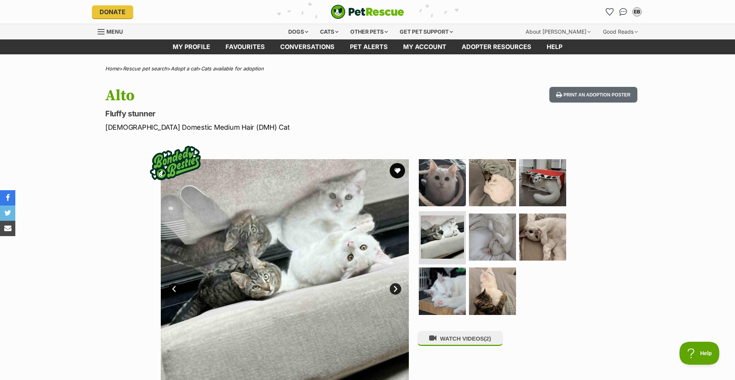
click at [394, 289] on link "Next" at bounding box center [394, 288] width 11 height 11
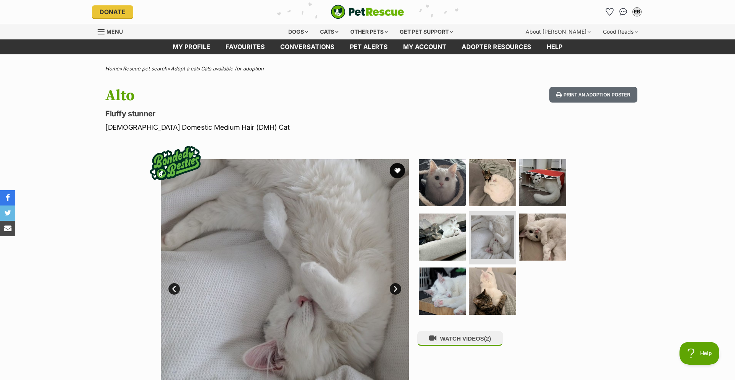
click at [394, 289] on link "Next" at bounding box center [394, 288] width 11 height 11
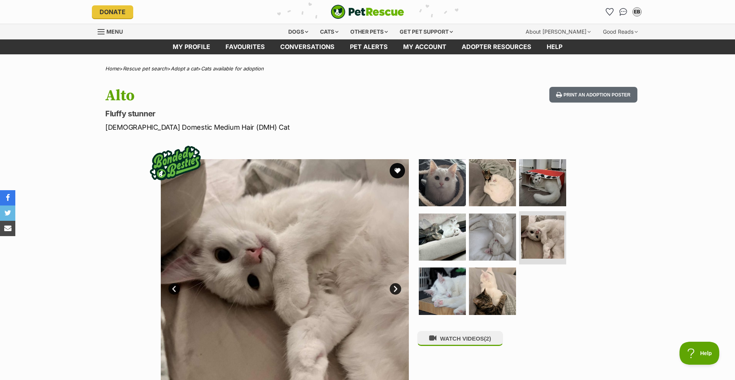
click at [394, 289] on link "Next" at bounding box center [394, 288] width 11 height 11
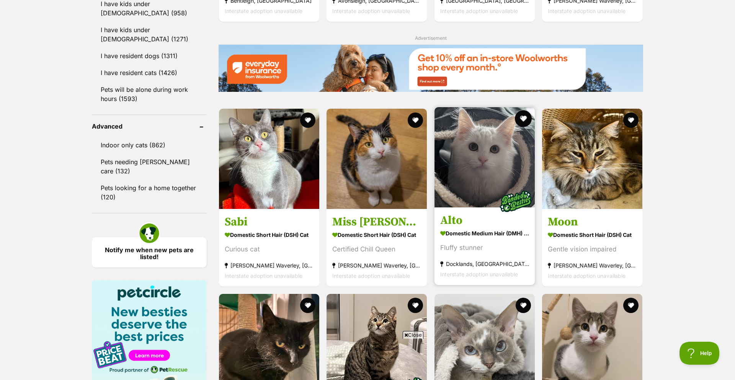
click at [521, 124] on button "favourite" at bounding box center [523, 118] width 17 height 17
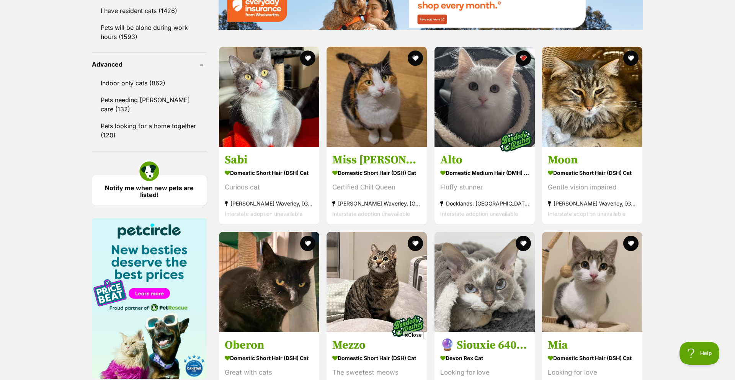
scroll to position [1046, 0]
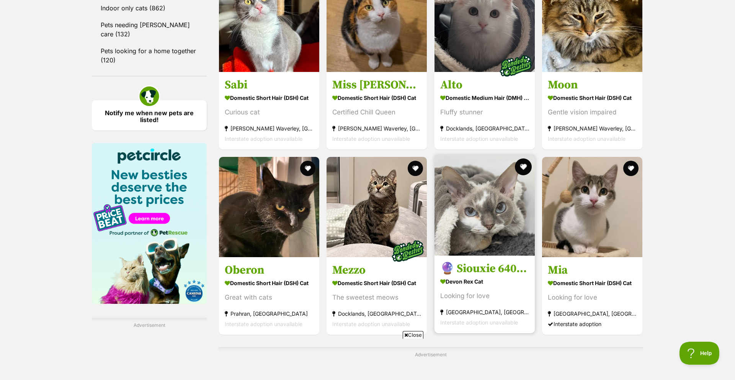
click at [518, 169] on button "favourite" at bounding box center [523, 166] width 17 height 17
click at [490, 273] on h3 "🔮 Siouxie 6400 🔮" at bounding box center [484, 268] width 89 height 15
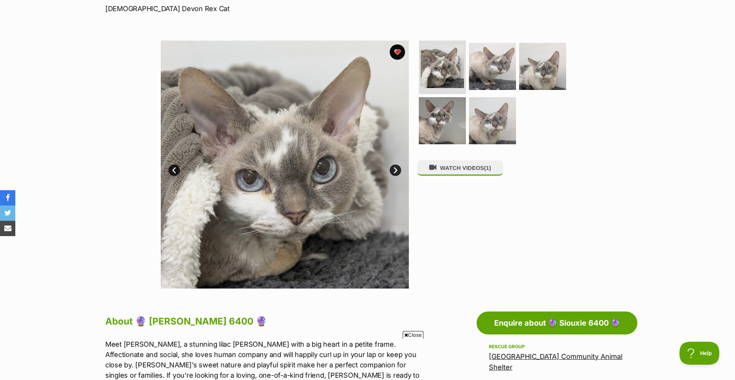
scroll to position [45, 0]
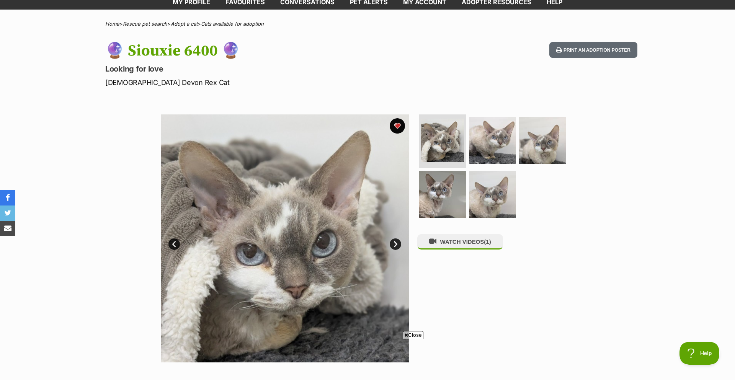
click at [397, 244] on link "Next" at bounding box center [394, 243] width 11 height 11
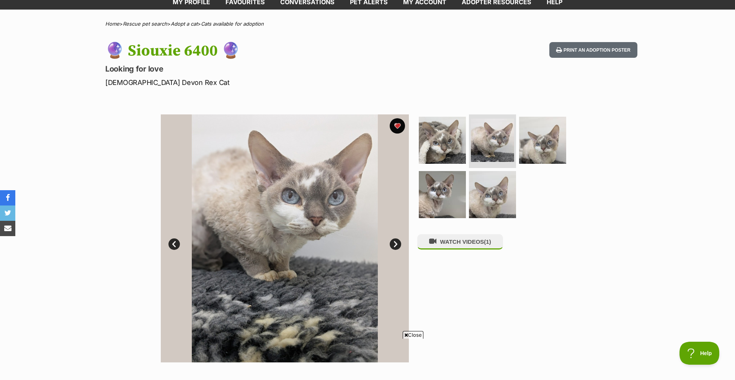
click at [397, 244] on link "Next" at bounding box center [394, 243] width 11 height 11
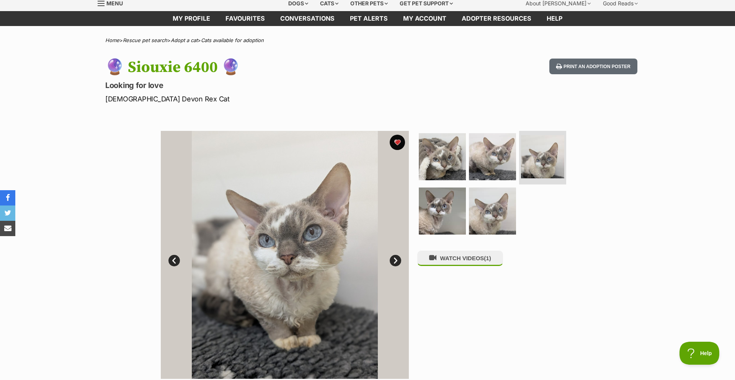
scroll to position [37, 0]
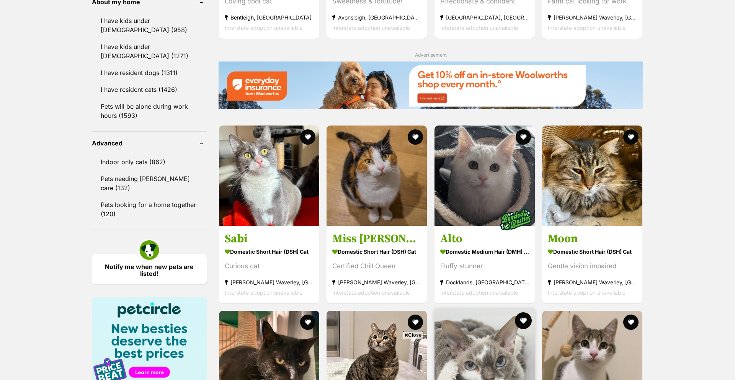
click at [520, 312] on button "favourite" at bounding box center [523, 320] width 17 height 17
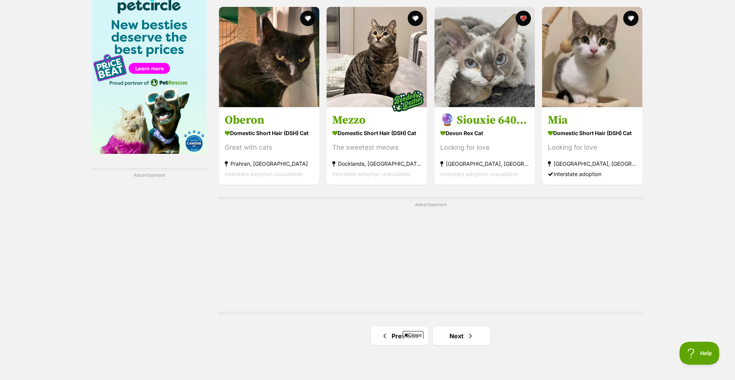
scroll to position [1212, 0]
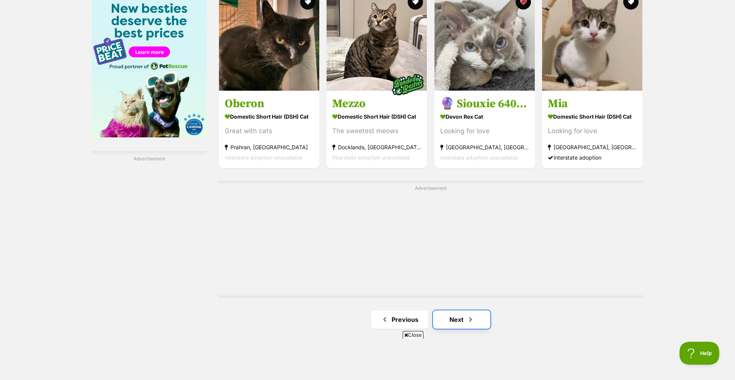
click at [477, 310] on link "Next" at bounding box center [461, 319] width 57 height 18
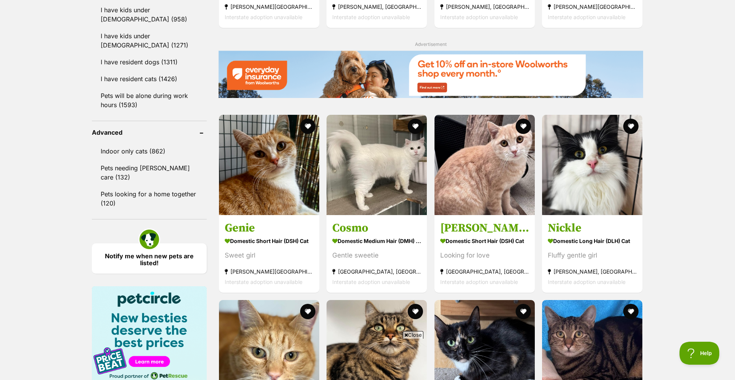
scroll to position [970, 0]
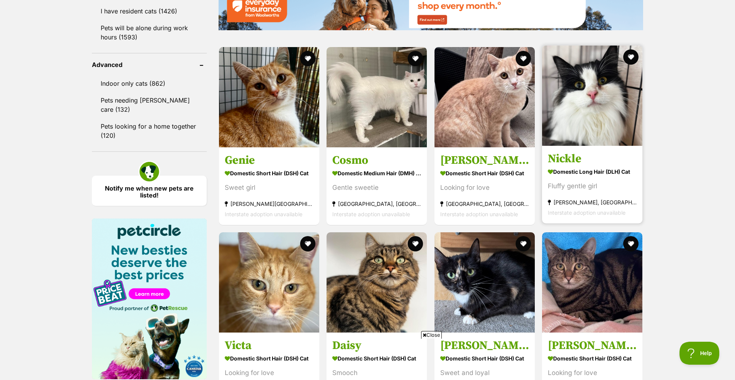
click at [592, 165] on h3 "Nickle" at bounding box center [591, 158] width 89 height 15
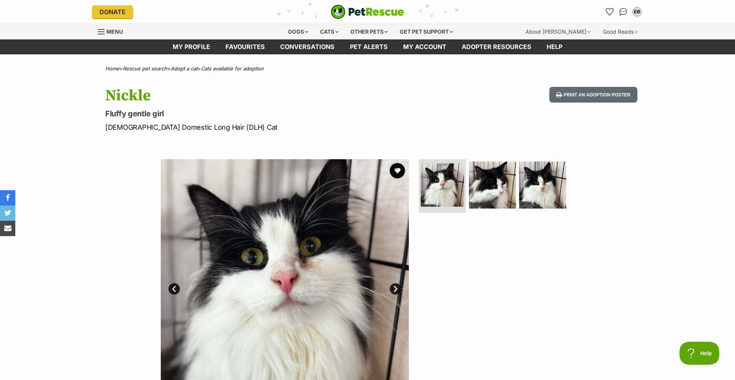
click at [398, 289] on link "Next" at bounding box center [394, 288] width 11 height 11
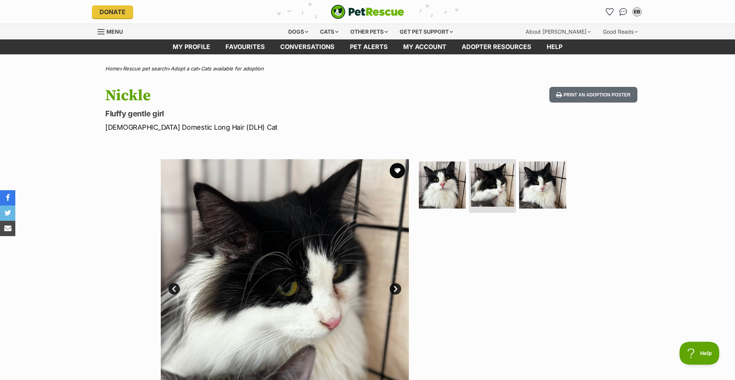
click at [398, 289] on link "Next" at bounding box center [394, 288] width 11 height 11
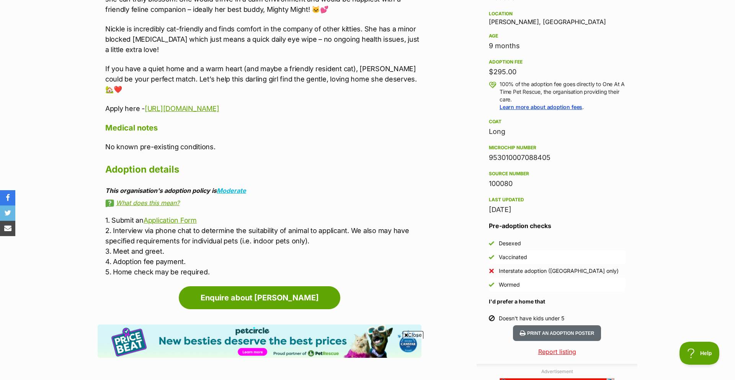
scroll to position [505, 0]
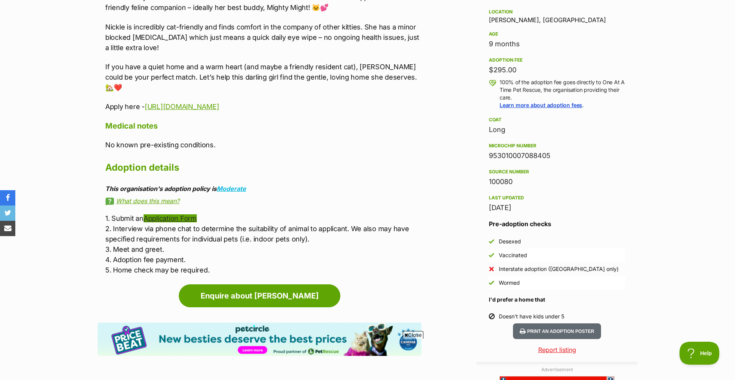
click at [168, 214] on link "Application Form" at bounding box center [169, 218] width 53 height 8
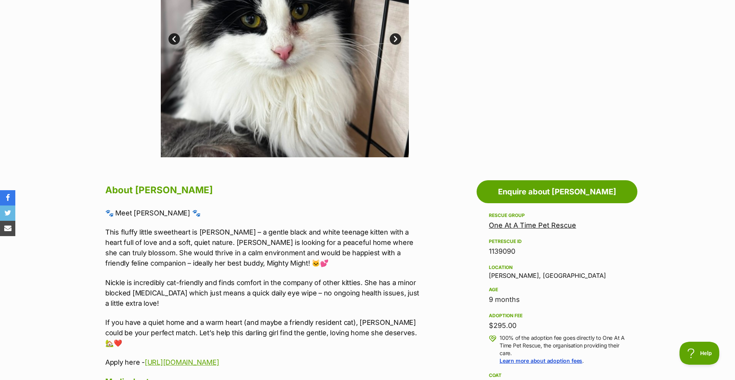
scroll to position [0, 0]
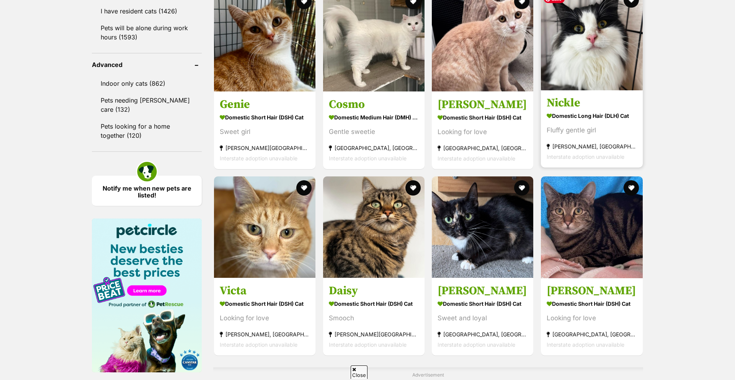
scroll to position [939, 0]
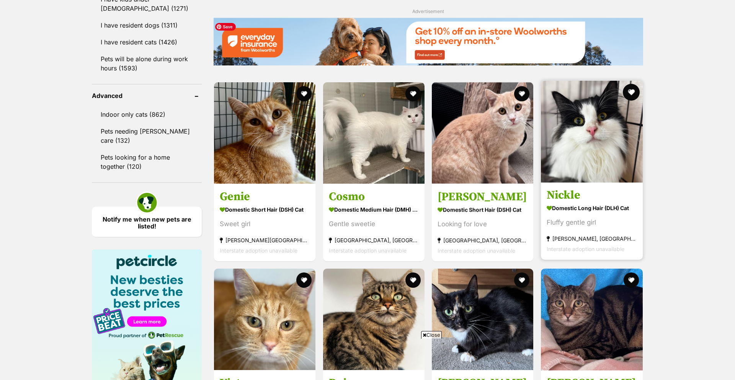
click at [629, 94] on button "favourite" at bounding box center [630, 92] width 17 height 17
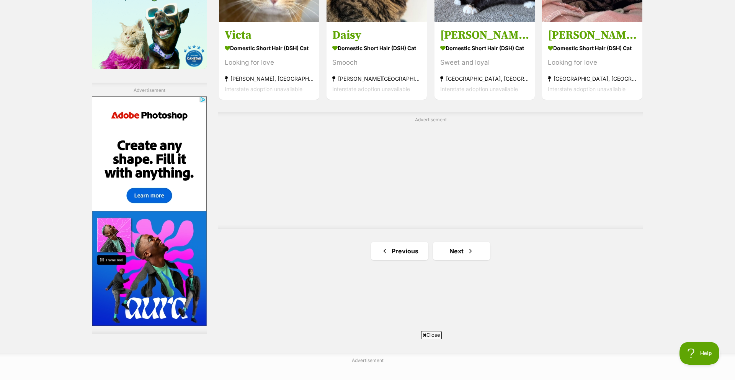
scroll to position [0, 0]
click at [461, 252] on link "Next" at bounding box center [461, 251] width 57 height 18
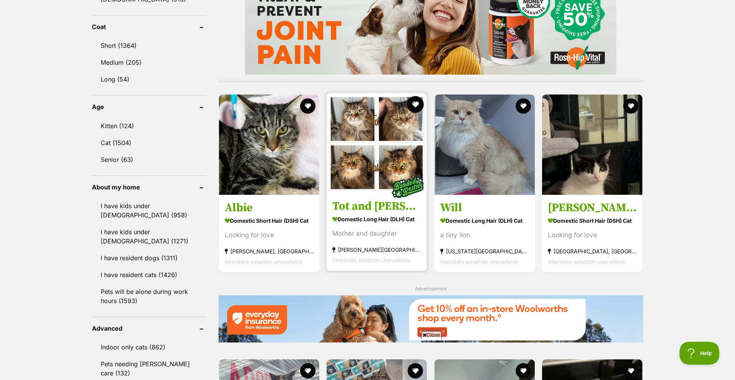
click at [412, 104] on button "favourite" at bounding box center [415, 104] width 17 height 17
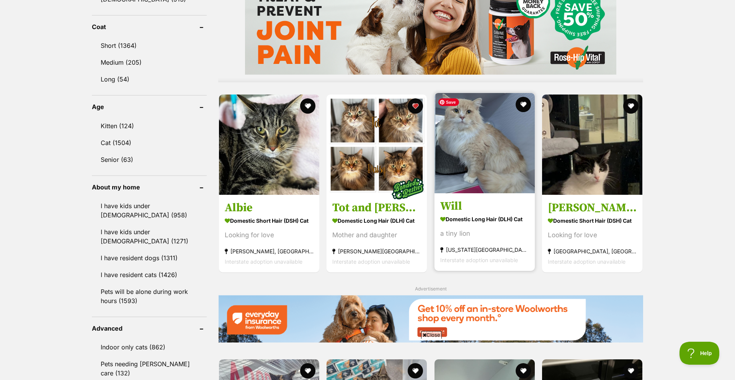
click at [502, 160] on img at bounding box center [484, 143] width 100 height 100
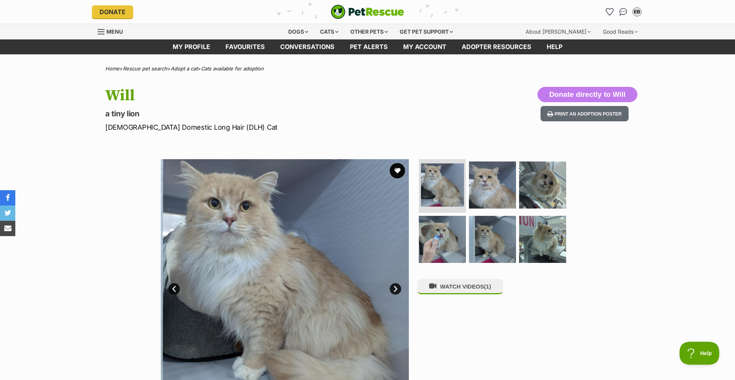
click at [396, 288] on link "Next" at bounding box center [394, 288] width 11 height 11
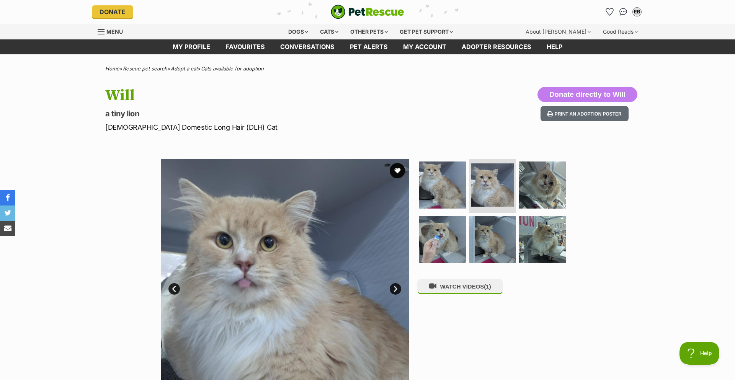
click at [395, 288] on link "Next" at bounding box center [394, 288] width 11 height 11
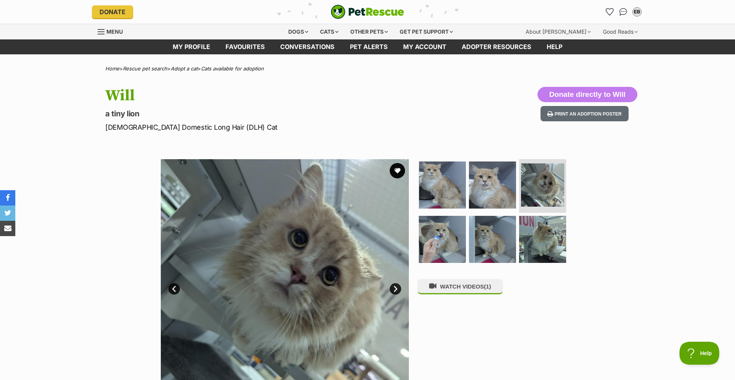
click at [395, 288] on link "Next" at bounding box center [394, 288] width 11 height 11
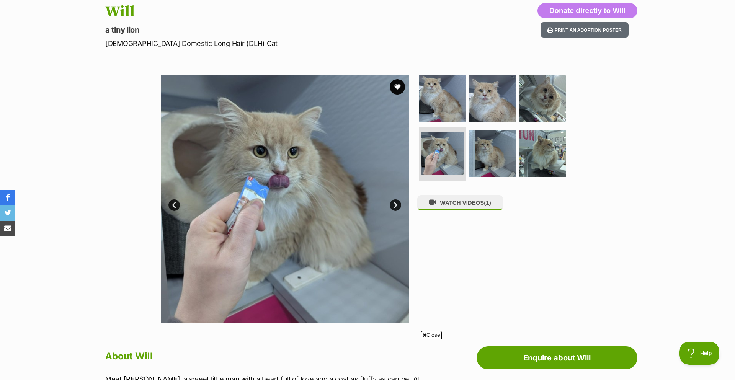
scroll to position [24, 0]
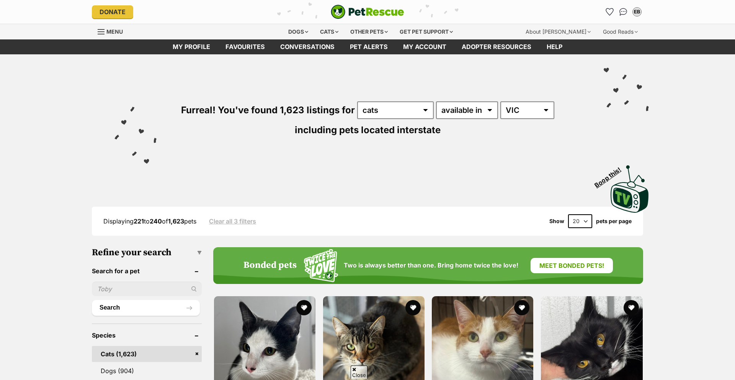
drag, startPoint x: 0, startPoint y: 0, endPoint x: 546, endPoint y: 54, distance: 548.2
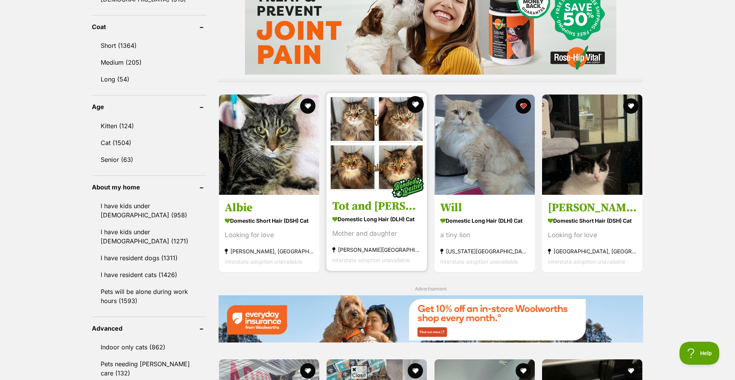
click at [415, 101] on button "favourite" at bounding box center [415, 104] width 17 height 17
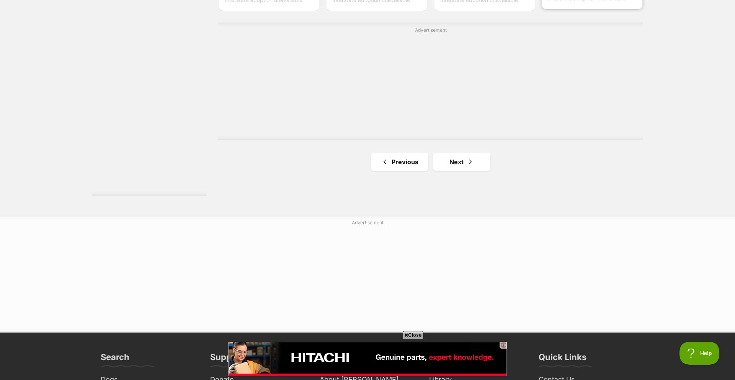
scroll to position [1429, 0]
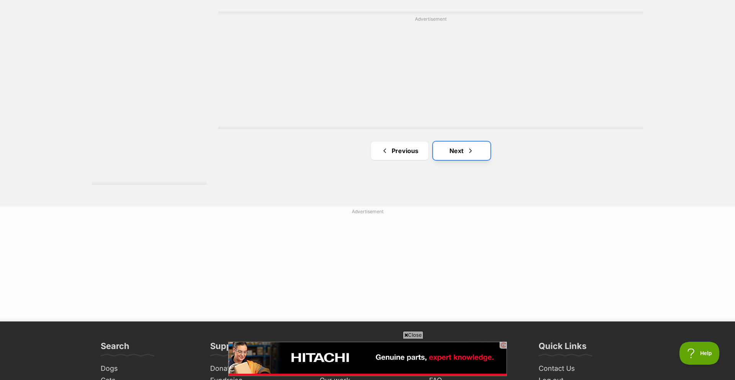
click at [470, 151] on span "Next page" at bounding box center [470, 150] width 8 height 9
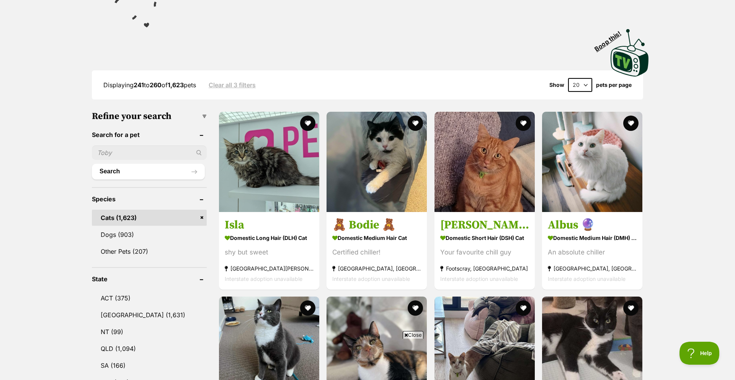
scroll to position [139, 0]
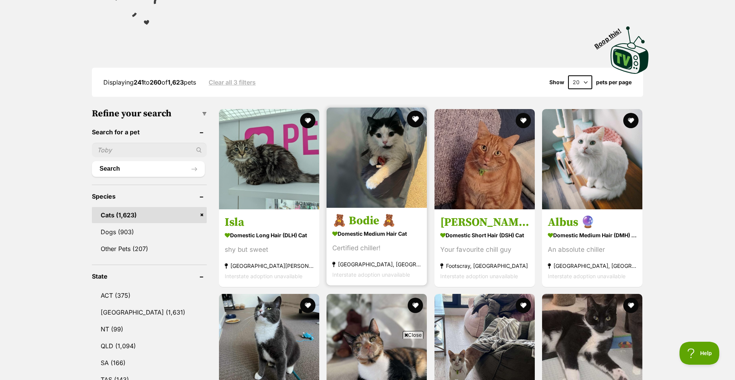
click at [414, 120] on button "favourite" at bounding box center [415, 119] width 17 height 17
click at [370, 221] on h3 "🧸 Bodie 🧸" at bounding box center [376, 220] width 89 height 15
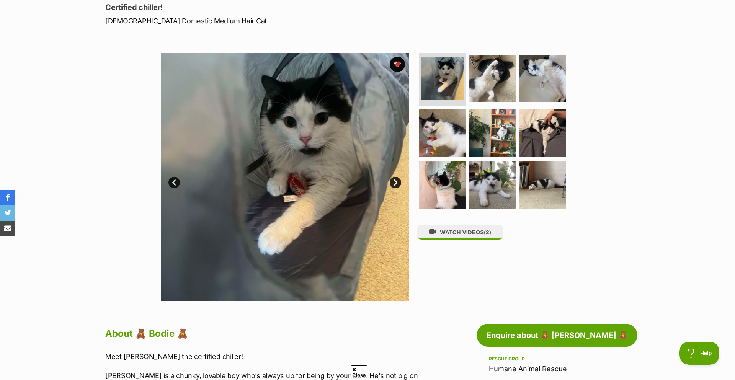
click at [399, 185] on link "Next" at bounding box center [394, 182] width 11 height 11
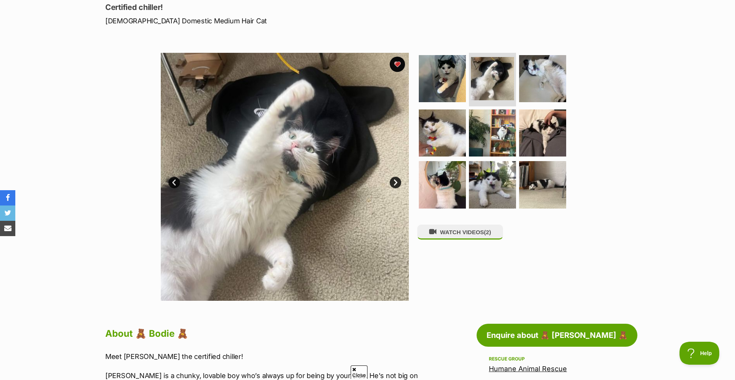
click at [396, 184] on link "Next" at bounding box center [394, 182] width 11 height 11
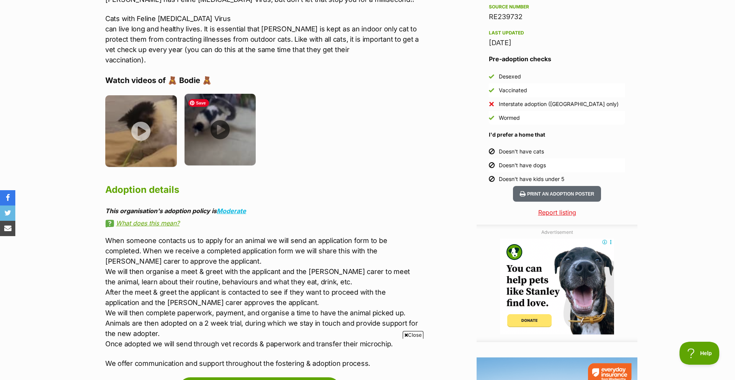
scroll to position [681, 0]
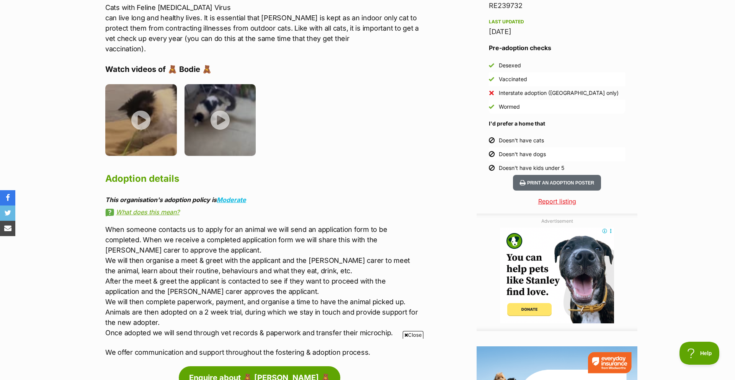
click at [162, 212] on link "What does this mean?" at bounding box center [263, 212] width 316 height 7
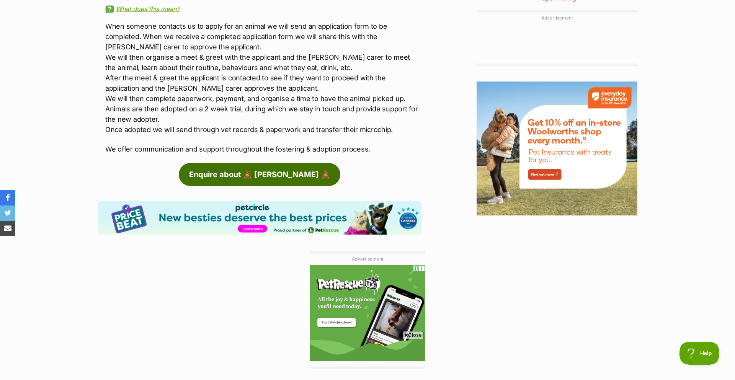
scroll to position [0, 0]
click at [263, 174] on link "Enquire about 🧸 Bodie 🧸" at bounding box center [259, 174] width 161 height 23
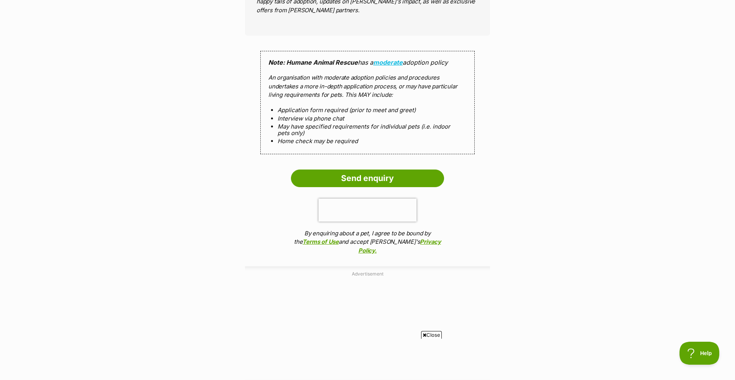
scroll to position [720, 0]
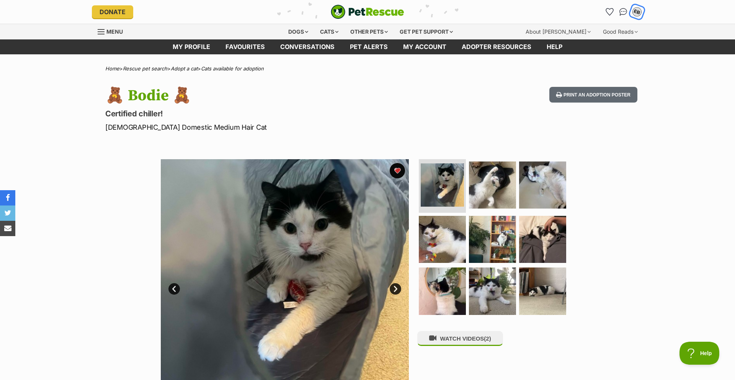
click at [632, 13] on div "EB" at bounding box center [637, 12] width 12 height 12
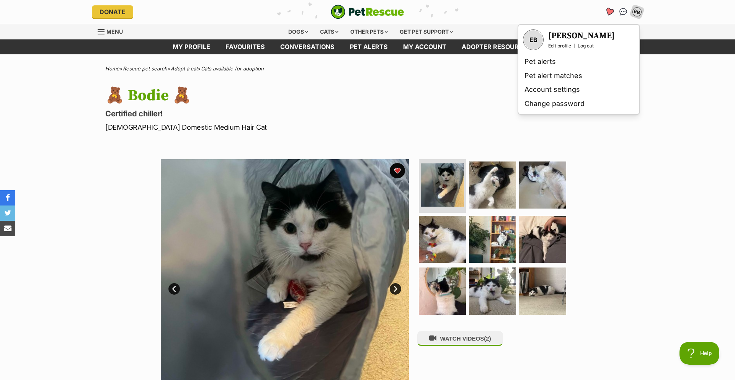
click at [609, 11] on icon "Favourites" at bounding box center [608, 11] width 9 height 9
